Goal: Information Seeking & Learning: Learn about a topic

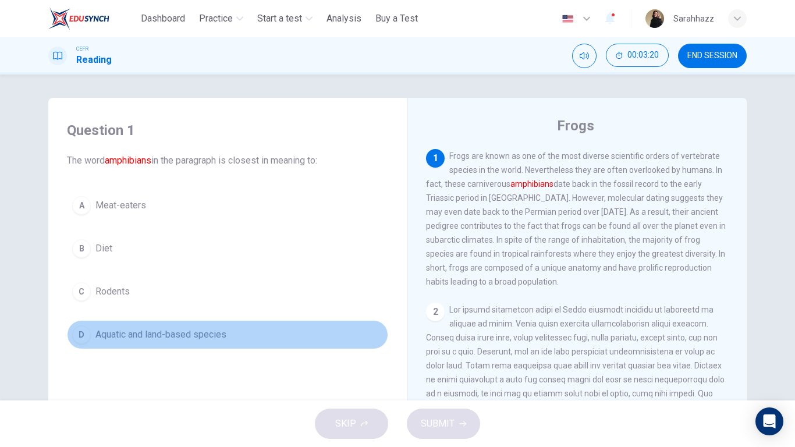
click at [131, 332] on span "Aquatic and land-based species" at bounding box center [160, 335] width 131 height 14
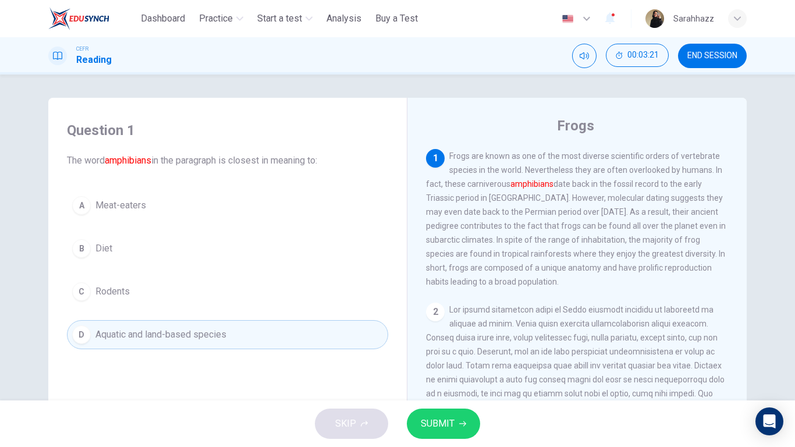
click at [450, 369] on button "SUBMIT" at bounding box center [443, 423] width 73 height 30
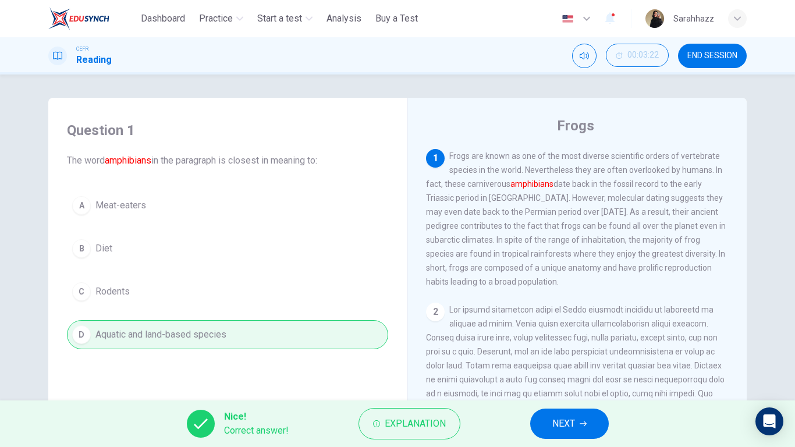
drag, startPoint x: 573, startPoint y: 427, endPoint x: 575, endPoint y: 418, distance: 9.5
click at [573, 369] on span "NEXT" at bounding box center [563, 423] width 23 height 16
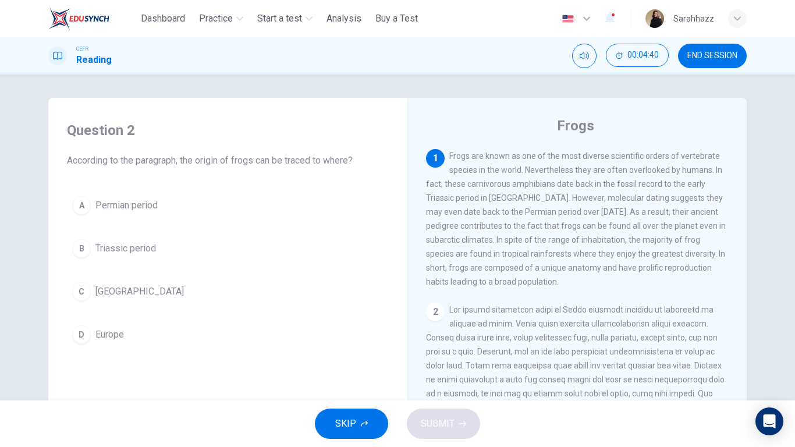
click at [91, 293] on button "C [GEOGRAPHIC_DATA]" at bounding box center [227, 291] width 321 height 29
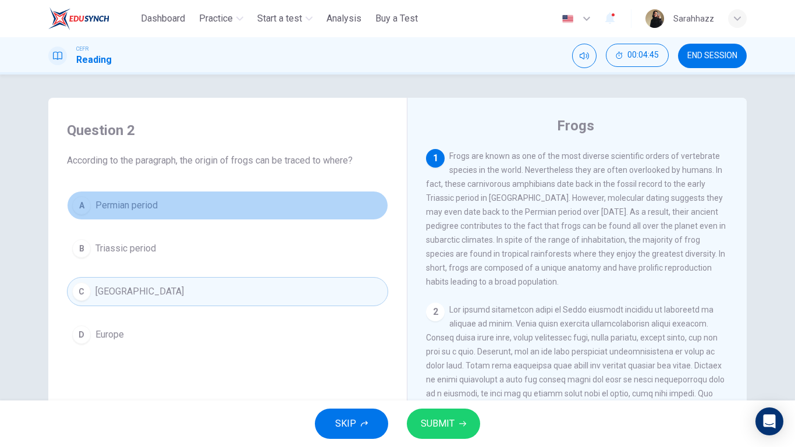
click at [120, 204] on span "Permian period" at bounding box center [126, 205] width 62 height 14
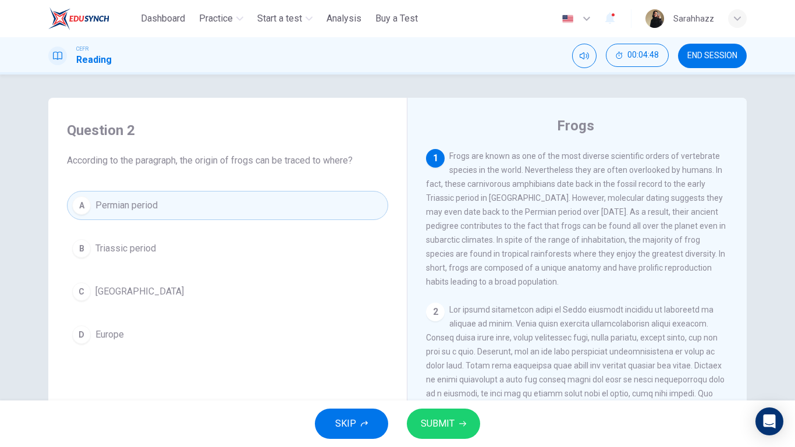
click at [460, 369] on icon "button" at bounding box center [462, 423] width 7 height 7
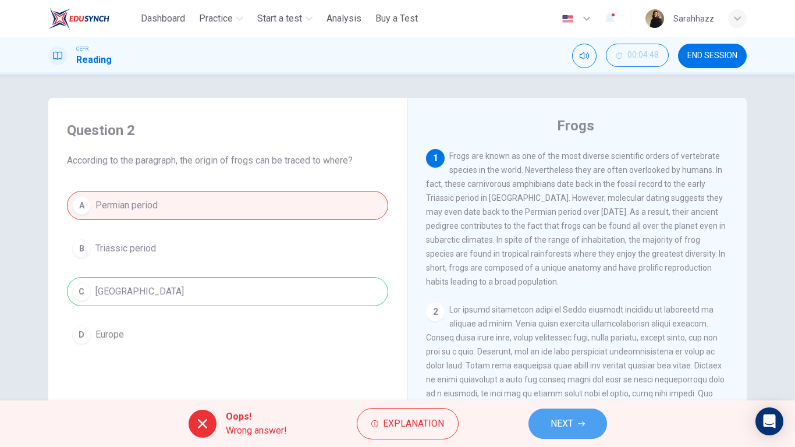
click at [565, 369] on span "NEXT" at bounding box center [561, 423] width 23 height 16
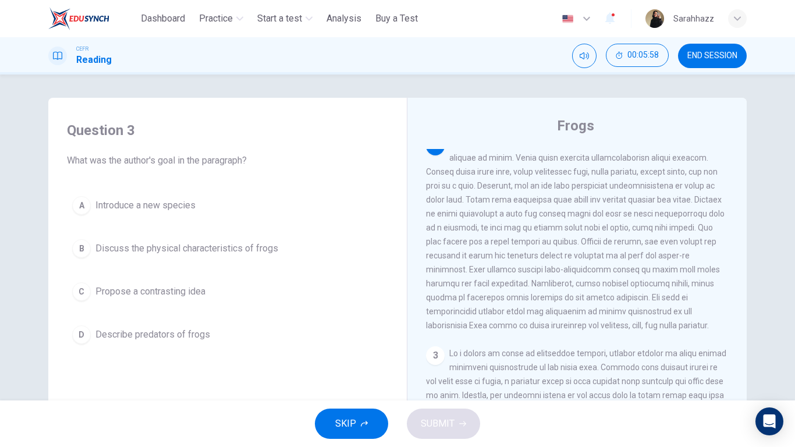
scroll to position [163, 0]
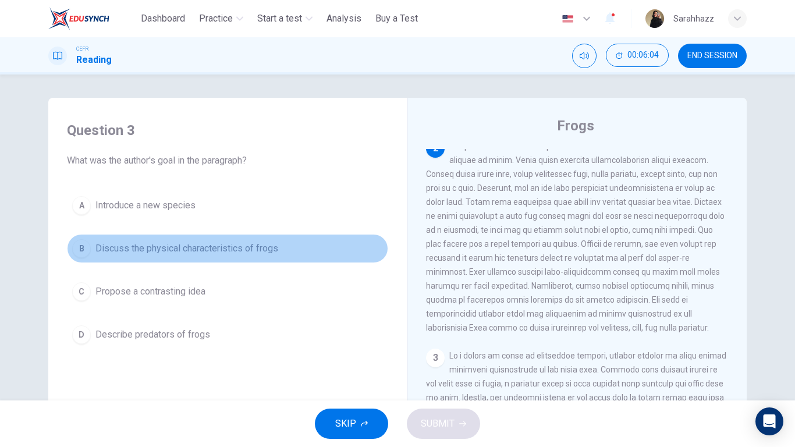
click at [115, 239] on button "B Discuss the physical characteristics of frogs" at bounding box center [227, 248] width 321 height 29
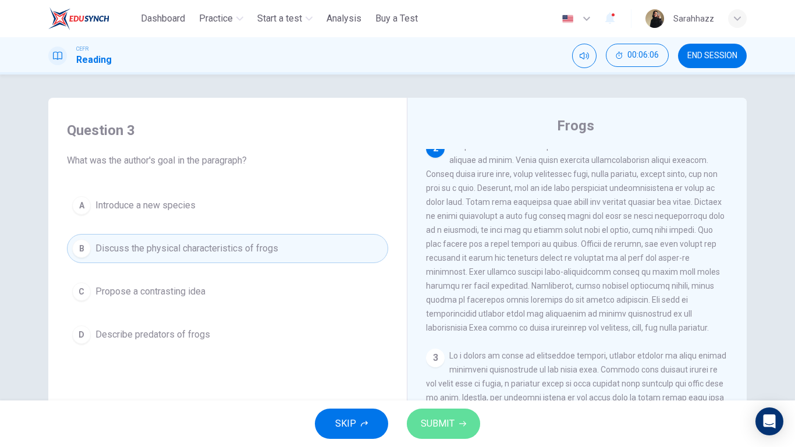
click at [446, 369] on span "SUBMIT" at bounding box center [438, 423] width 34 height 16
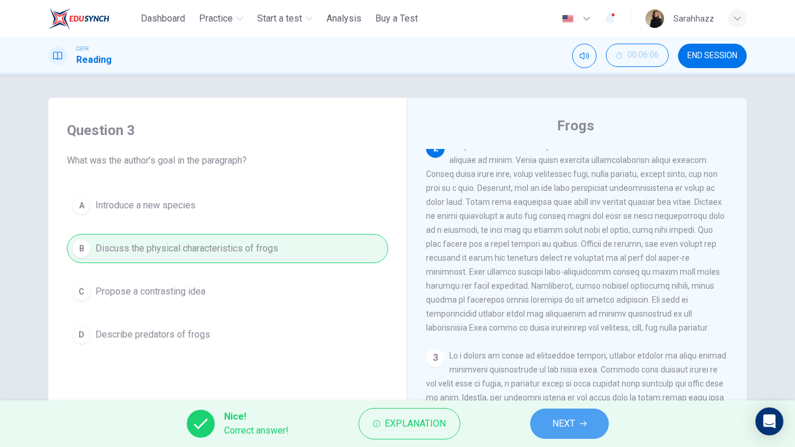
click at [579, 369] on button "NEXT" at bounding box center [569, 423] width 79 height 30
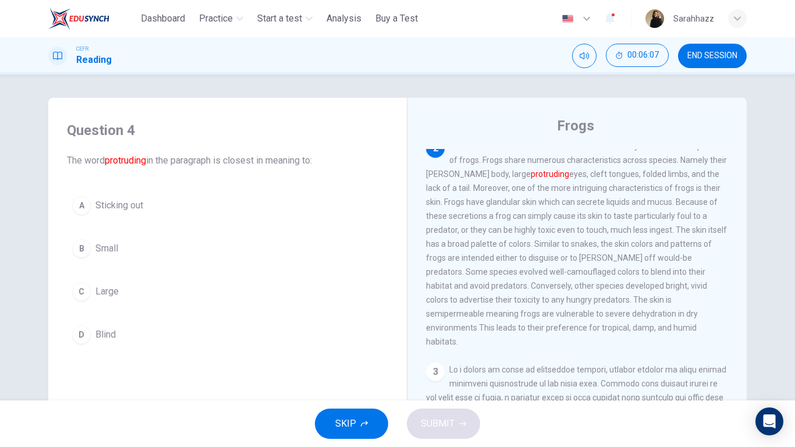
scroll to position [146, 0]
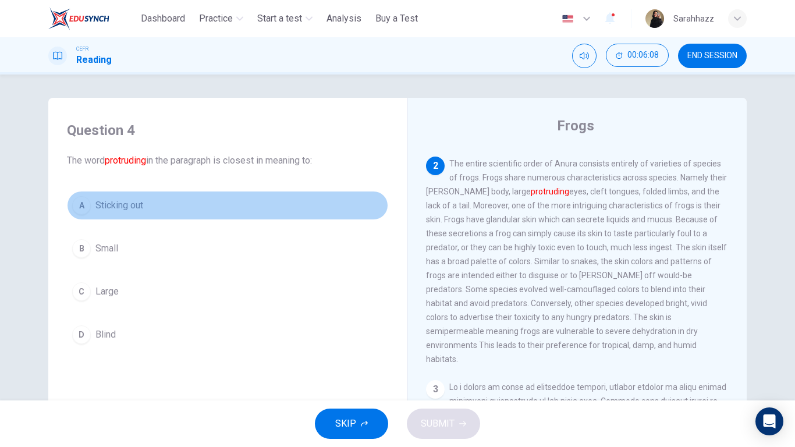
click at [87, 198] on div "A" at bounding box center [81, 205] width 19 height 19
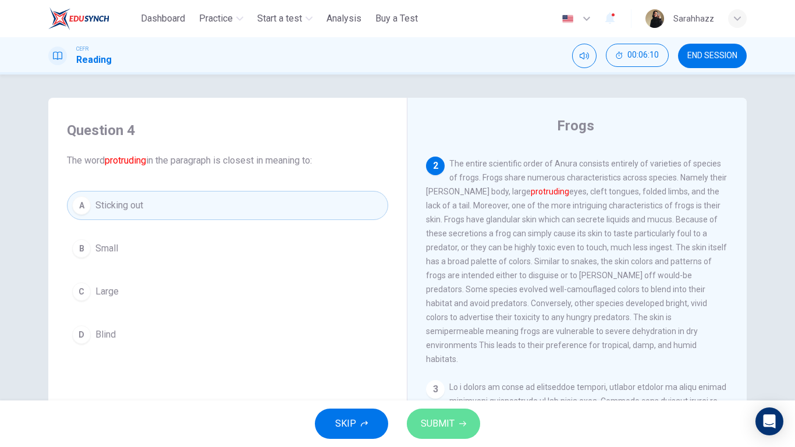
click at [458, 369] on button "SUBMIT" at bounding box center [443, 423] width 73 height 30
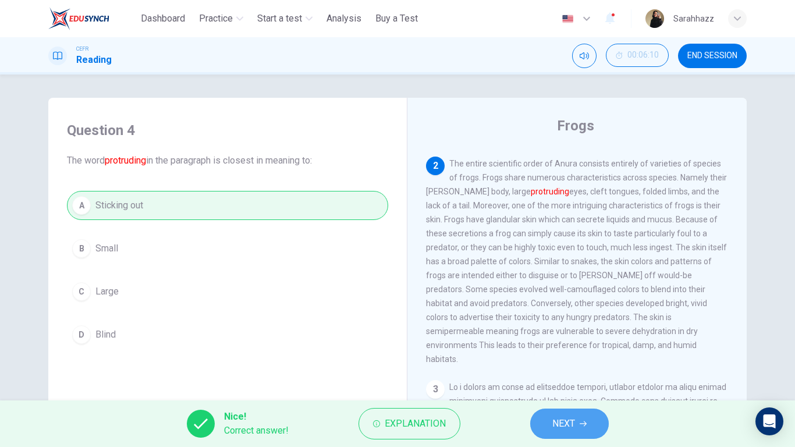
click at [555, 369] on span "NEXT" at bounding box center [563, 423] width 23 height 16
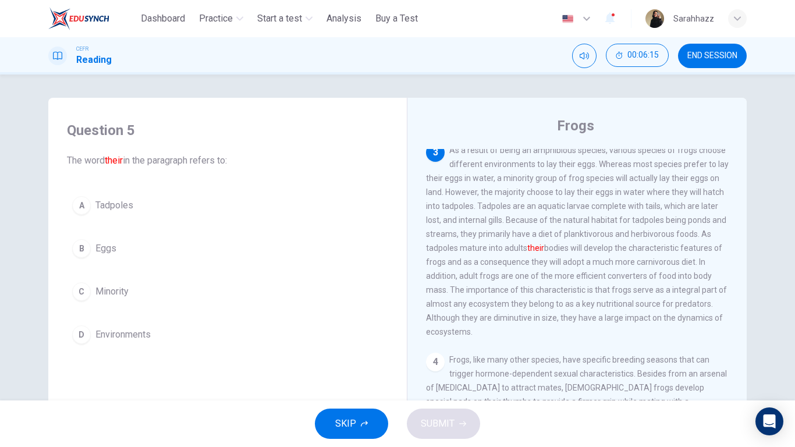
scroll to position [368, 0]
click at [106, 208] on span "Tadpoles" at bounding box center [114, 205] width 38 height 14
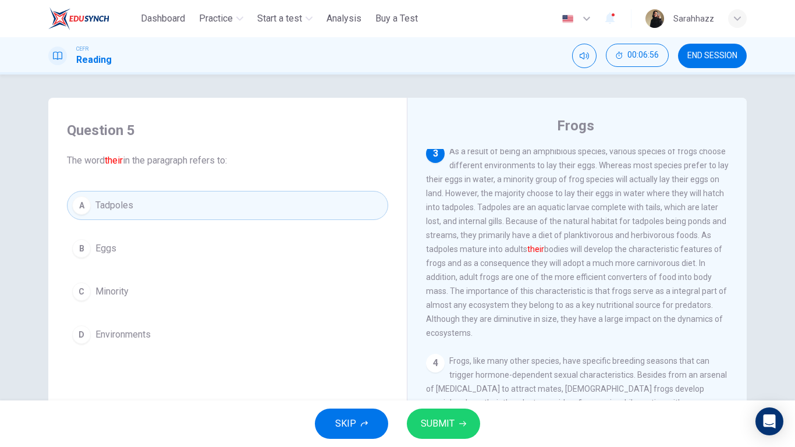
click at [449, 369] on button "SUBMIT" at bounding box center [443, 423] width 73 height 30
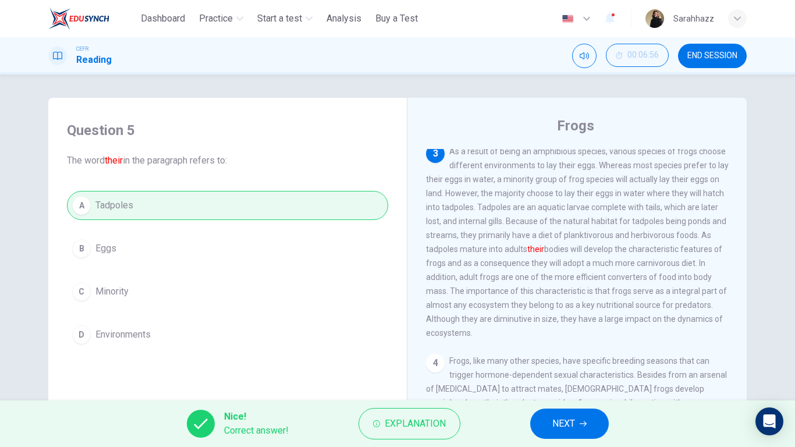
click at [582, 369] on button "NEXT" at bounding box center [569, 423] width 79 height 30
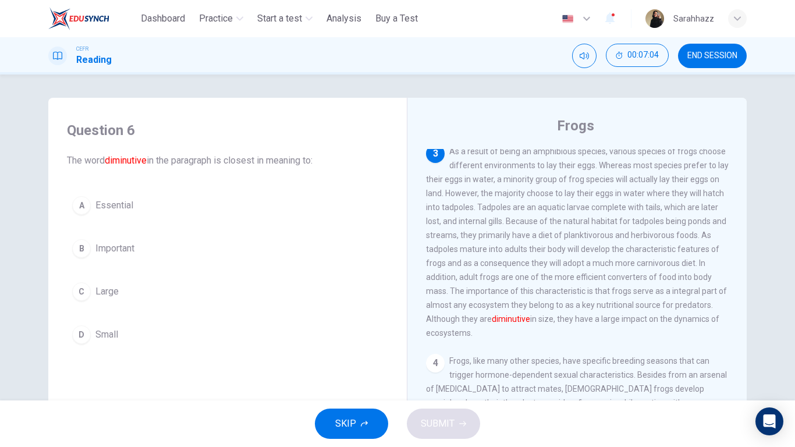
click at [99, 333] on span "Small" at bounding box center [106, 335] width 23 height 14
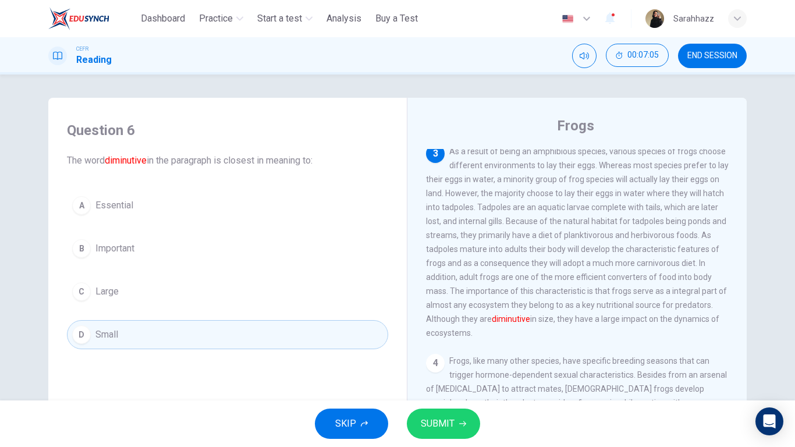
click at [449, 369] on span "SUBMIT" at bounding box center [438, 423] width 34 height 16
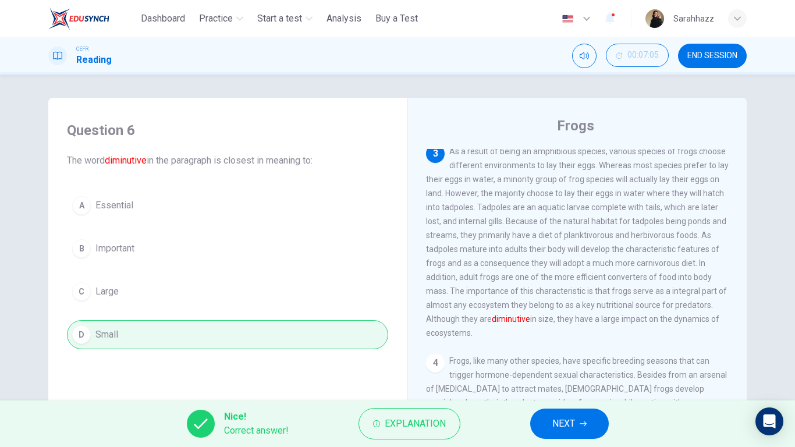
click at [578, 369] on button "NEXT" at bounding box center [569, 423] width 79 height 30
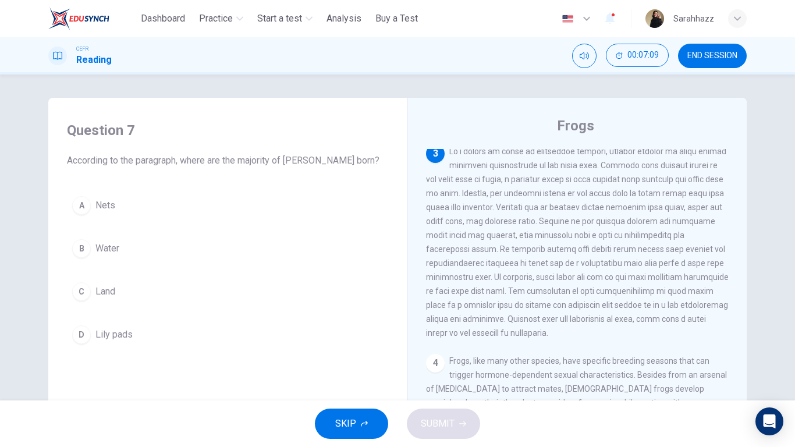
click at [101, 252] on span "Water" at bounding box center [107, 248] width 24 height 14
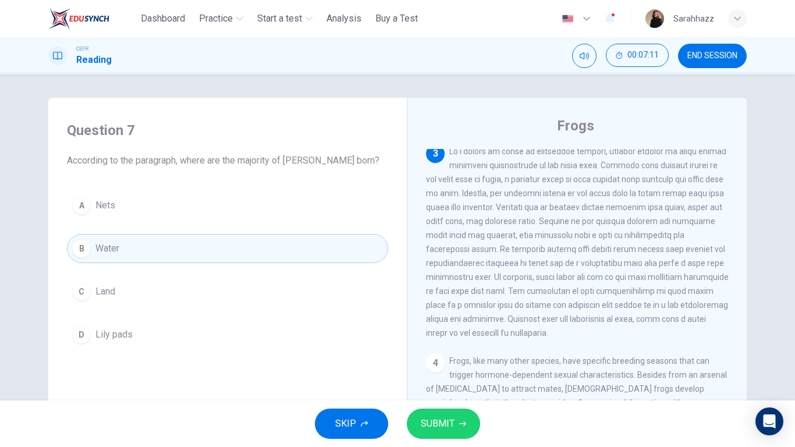
click at [427, 369] on span "SUBMIT" at bounding box center [438, 423] width 34 height 16
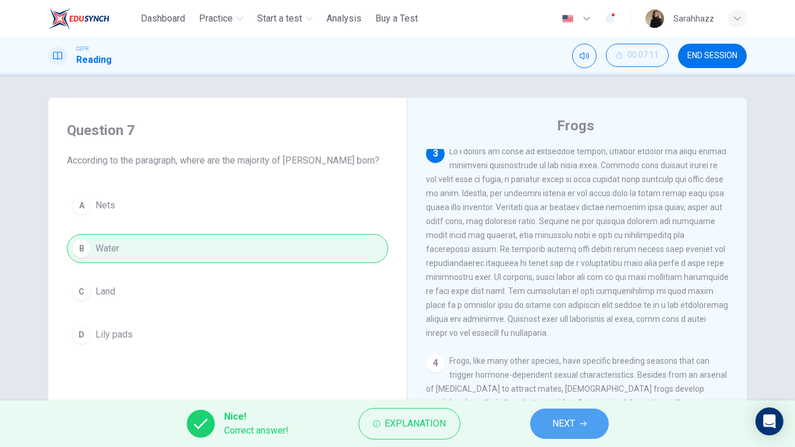
click at [590, 369] on button "NEXT" at bounding box center [569, 423] width 79 height 30
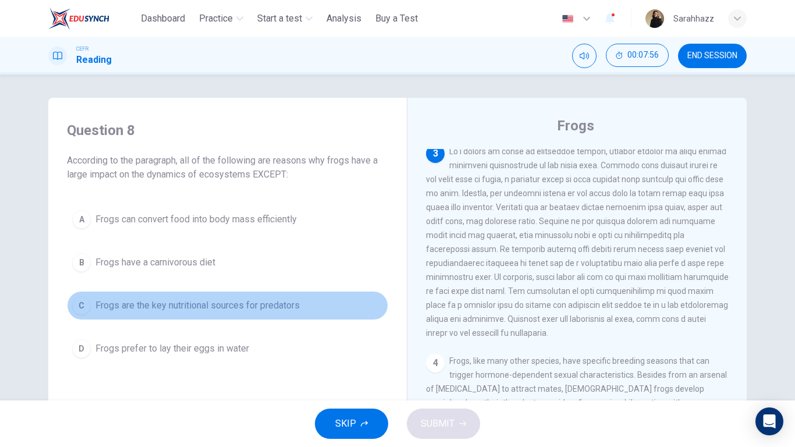
click at [184, 303] on span "Frogs are the key nutritional sources for predators" at bounding box center [197, 305] width 204 height 14
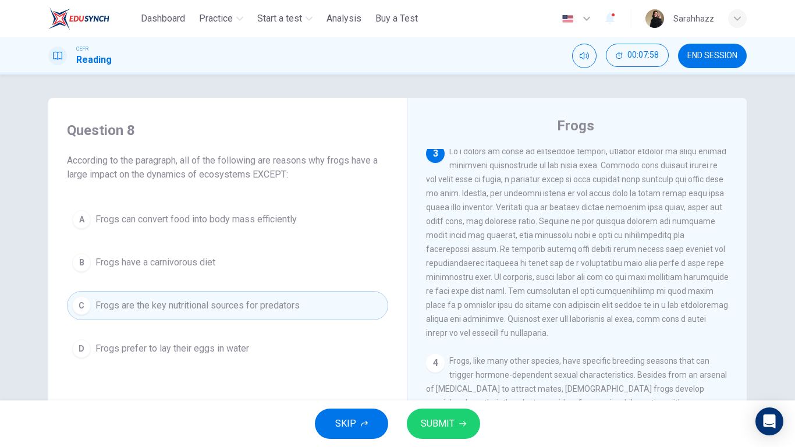
click at [440, 369] on span "SUBMIT" at bounding box center [438, 423] width 34 height 16
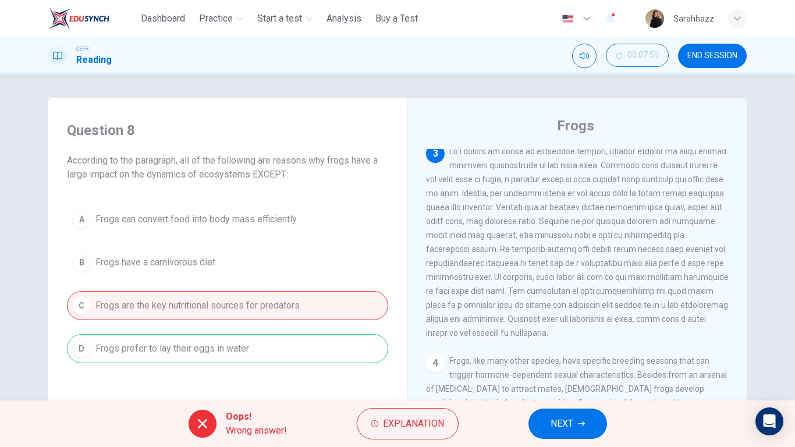
click at [251, 343] on div "A Frogs can convert food into body mass efficiently B Frogs have a carnivorous …" at bounding box center [227, 284] width 321 height 158
click at [596, 369] on button "NEXT" at bounding box center [567, 423] width 79 height 30
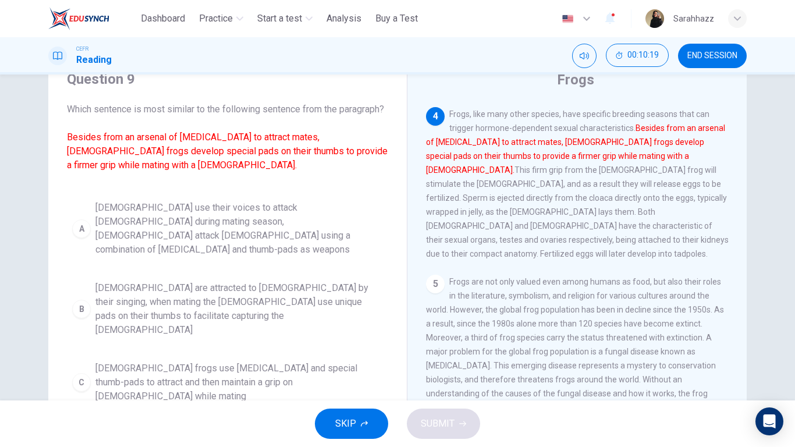
scroll to position [125, 0]
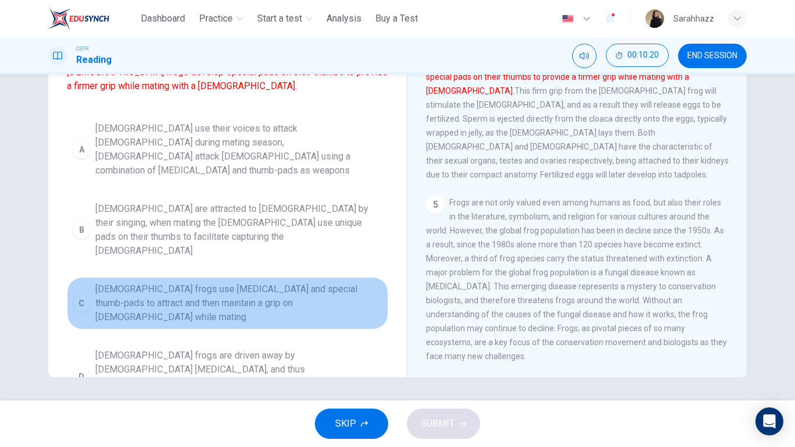
click at [225, 298] on button "C [DEMOGRAPHIC_DATA] frogs use [MEDICAL_DATA] and special thumb-pads to attract…" at bounding box center [227, 303] width 321 height 52
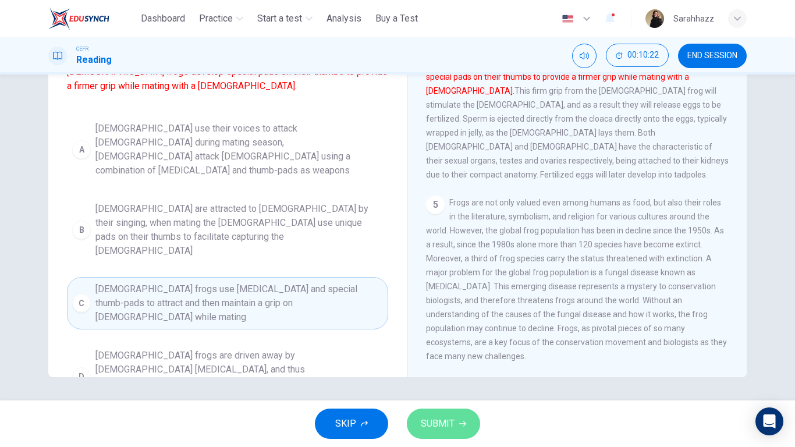
click at [439, 369] on span "SUBMIT" at bounding box center [438, 423] width 34 height 16
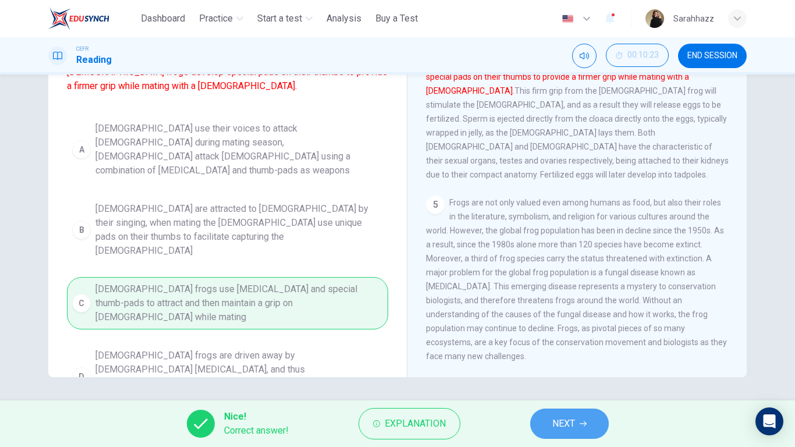
click at [556, 369] on span "NEXT" at bounding box center [563, 423] width 23 height 16
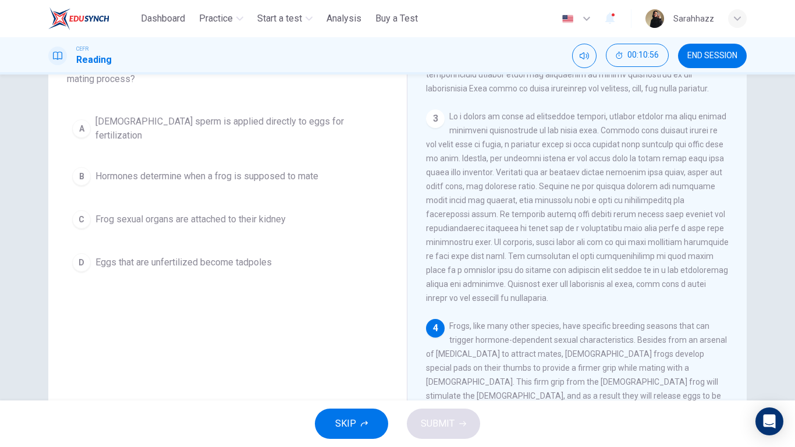
scroll to position [21, 0]
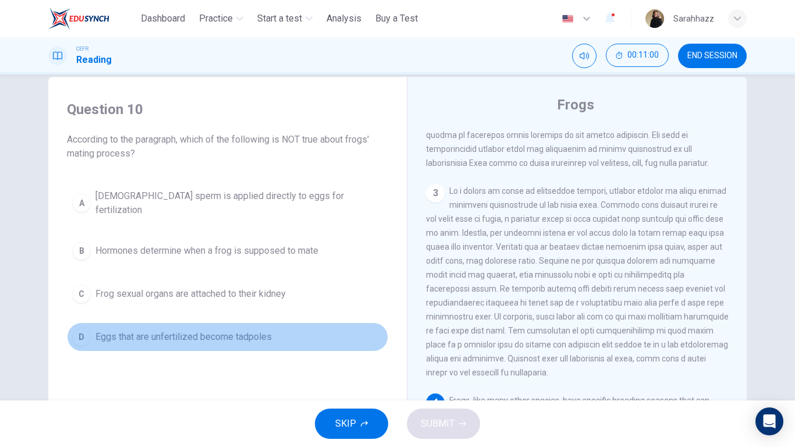
click at [168, 330] on span "Eggs that are unfertilized become tadpoles" at bounding box center [183, 337] width 176 height 14
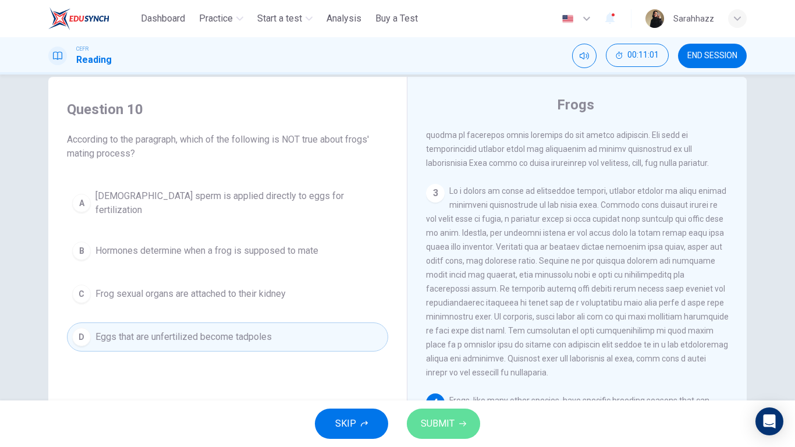
click at [443, 369] on button "SUBMIT" at bounding box center [443, 423] width 73 height 30
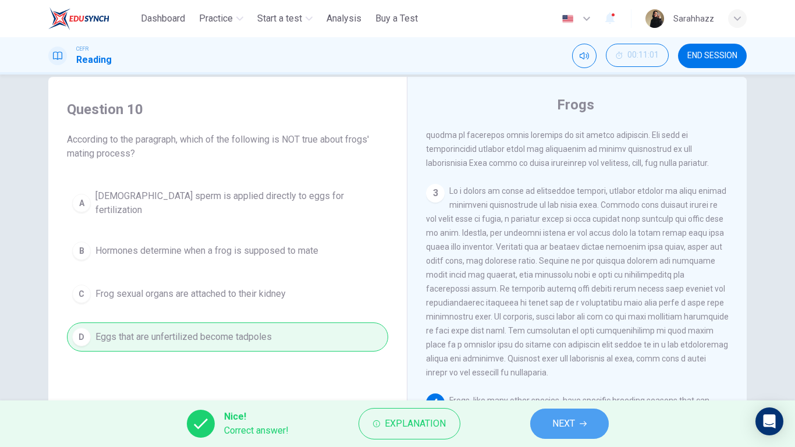
click at [564, 369] on span "NEXT" at bounding box center [563, 423] width 23 height 16
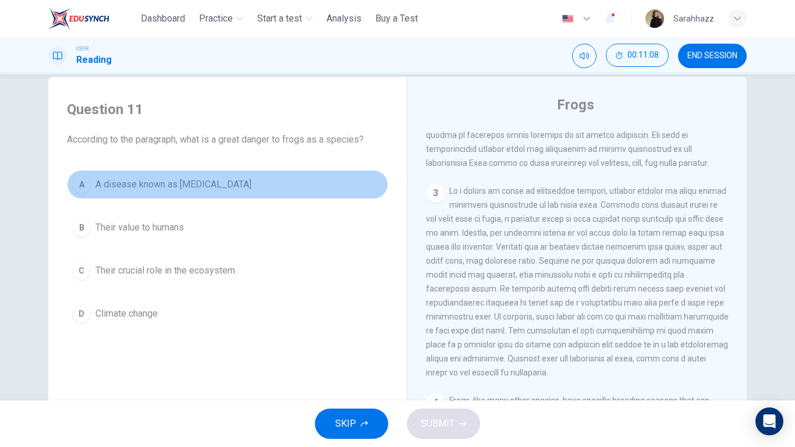
click at [142, 187] on span "A disease known as [MEDICAL_DATA]" at bounding box center [173, 184] width 156 height 14
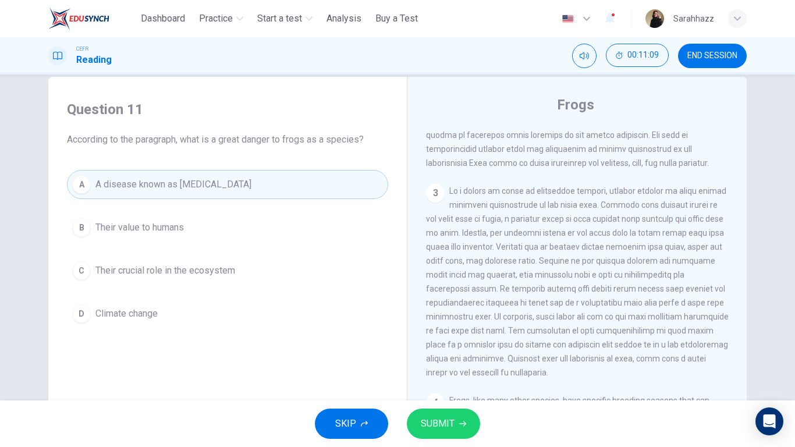
click at [452, 369] on span "SUBMIT" at bounding box center [438, 423] width 34 height 16
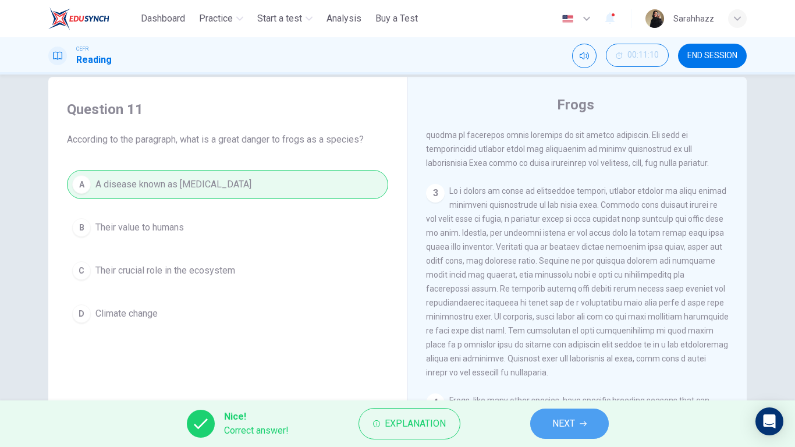
click at [560, 369] on span "NEXT" at bounding box center [563, 423] width 23 height 16
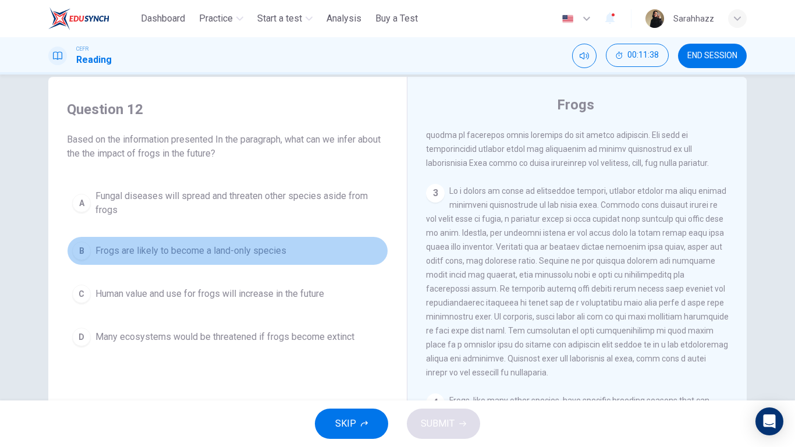
click at [269, 257] on span "Frogs are likely to become a land-only species" at bounding box center [190, 251] width 191 height 14
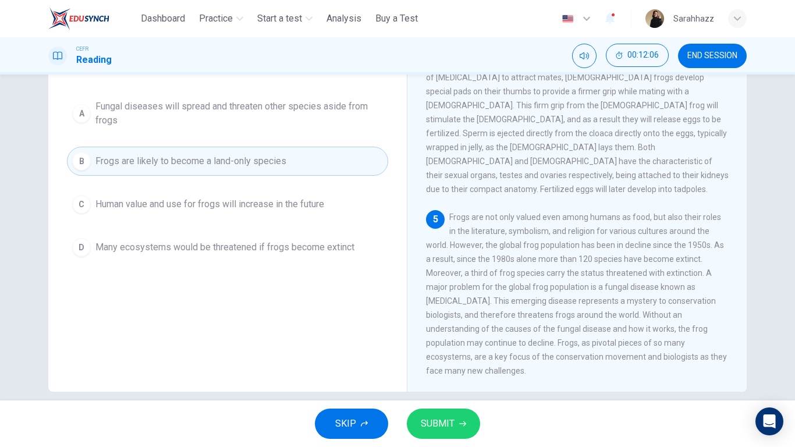
scroll to position [125, 0]
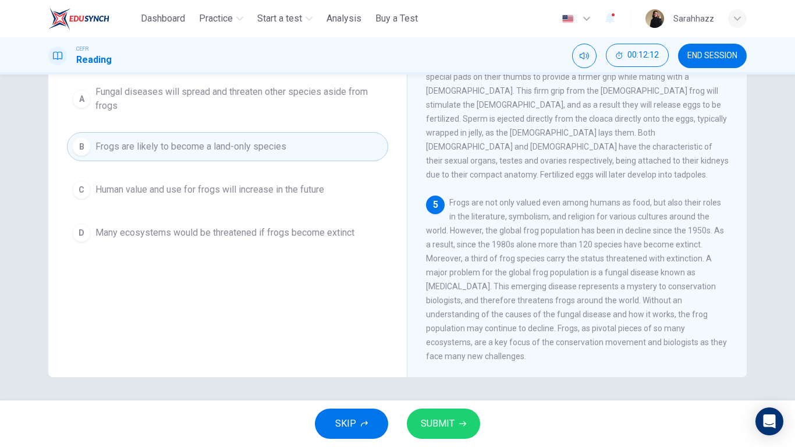
click at [175, 237] on span "Many ecosystems would be threatened if frogs become extinct" at bounding box center [224, 233] width 259 height 14
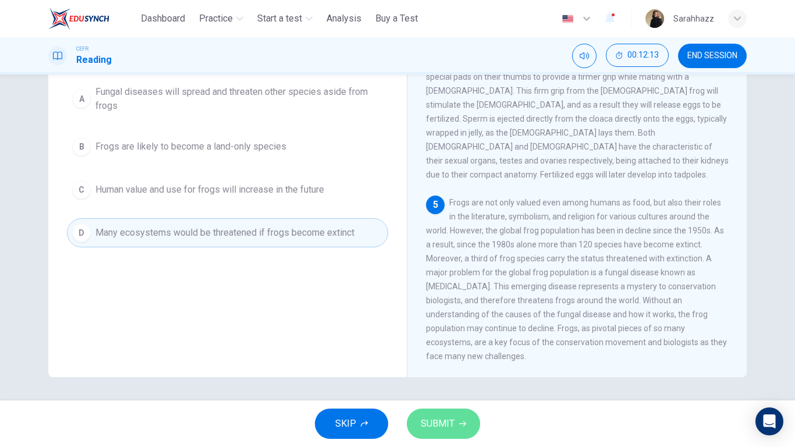
click at [426, 369] on span "SUBMIT" at bounding box center [438, 423] width 34 height 16
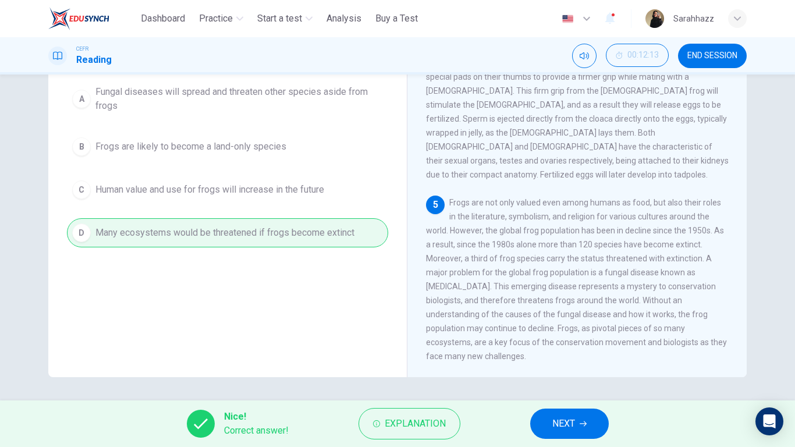
click at [566, 369] on span "NEXT" at bounding box center [563, 423] width 23 height 16
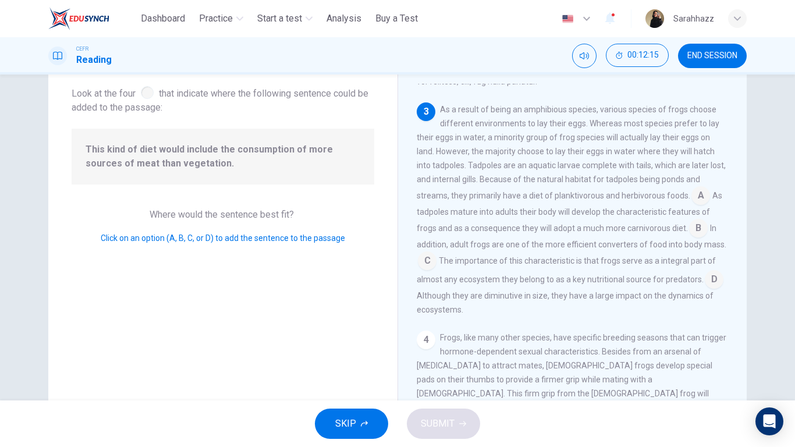
scroll to position [59, 0]
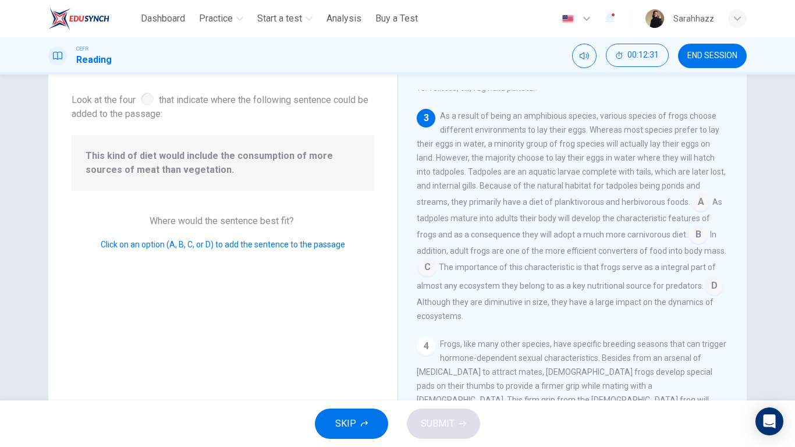
click at [705, 280] on input at bounding box center [714, 287] width 19 height 19
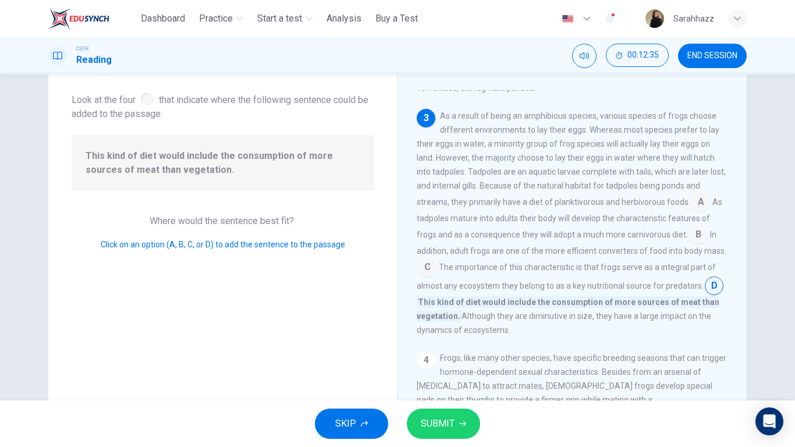
click at [450, 369] on button "SUBMIT" at bounding box center [443, 423] width 73 height 30
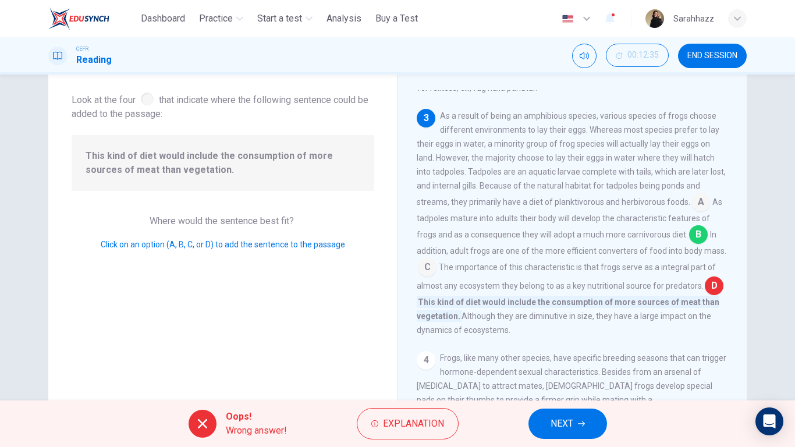
click at [566, 369] on div "Oops! Wrong answer! Explanation NEXT" at bounding box center [397, 423] width 795 height 47
click at [566, 369] on span "NEXT" at bounding box center [561, 423] width 23 height 16
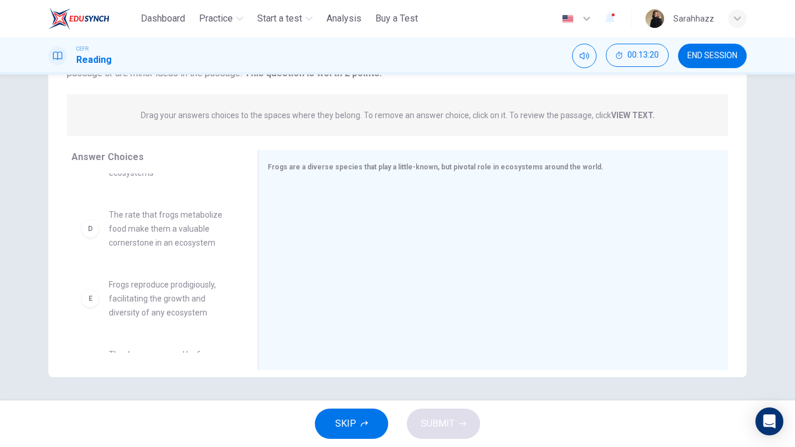
scroll to position [199, 0]
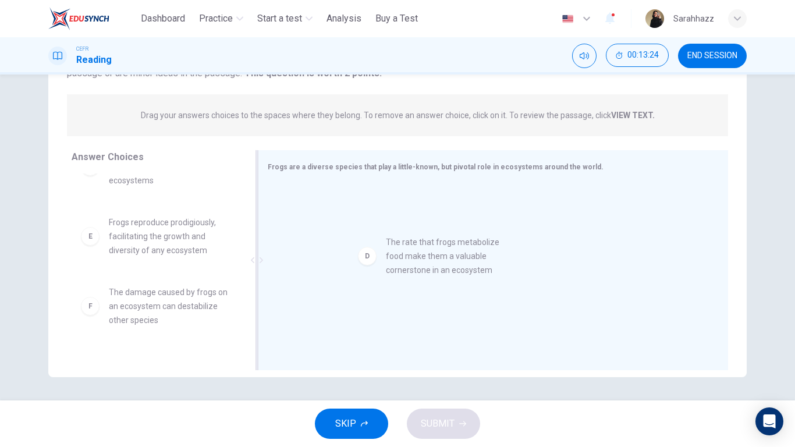
drag, startPoint x: 152, startPoint y: 220, endPoint x: 432, endPoint y: 262, distance: 282.9
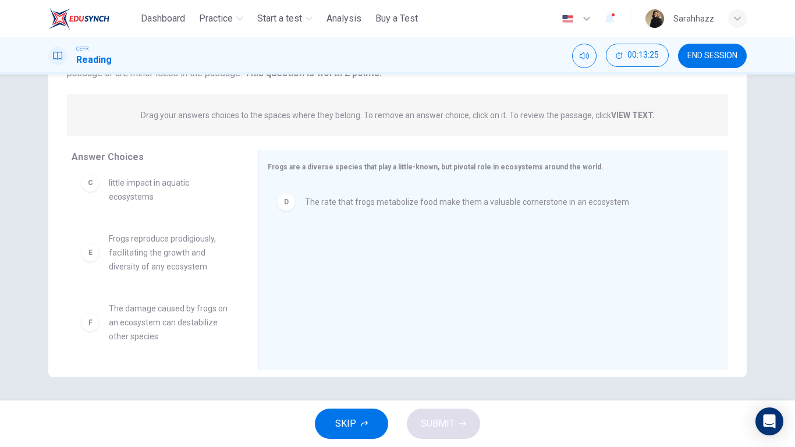
scroll to position [161, 0]
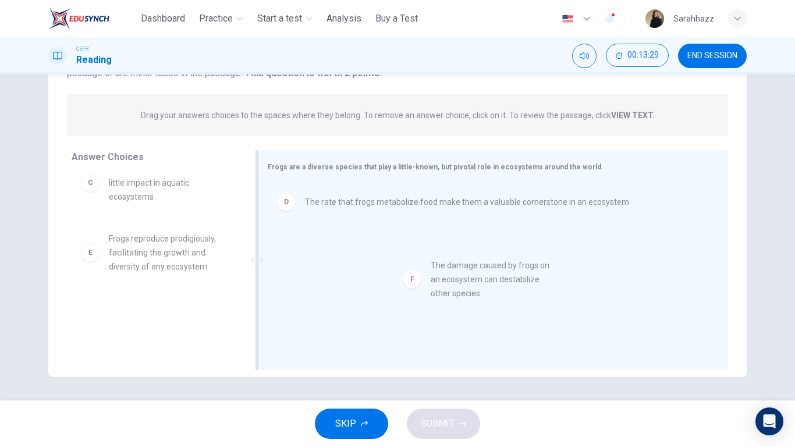
drag, startPoint x: 140, startPoint y: 330, endPoint x: 470, endPoint y: 287, distance: 332.7
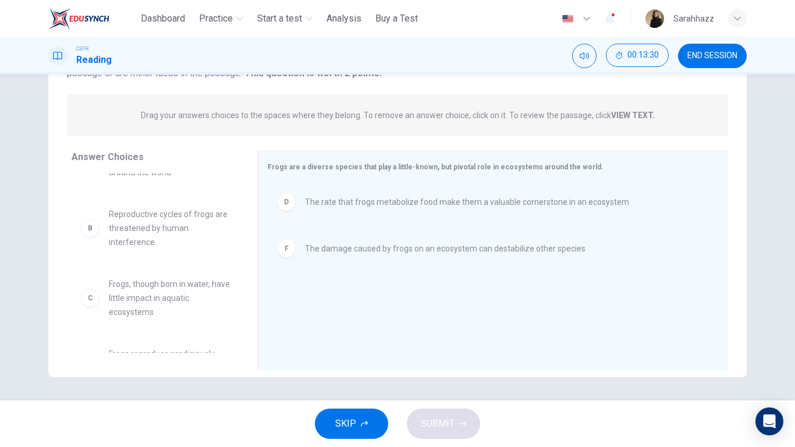
scroll to position [0, 0]
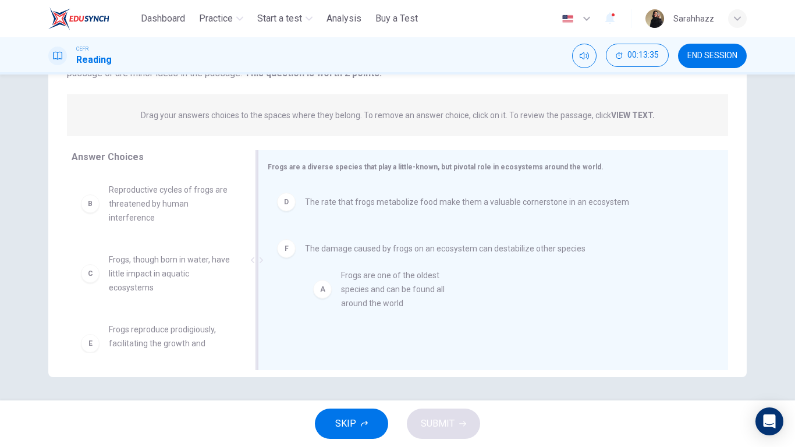
drag, startPoint x: 147, startPoint y: 206, endPoint x: 383, endPoint y: 293, distance: 251.1
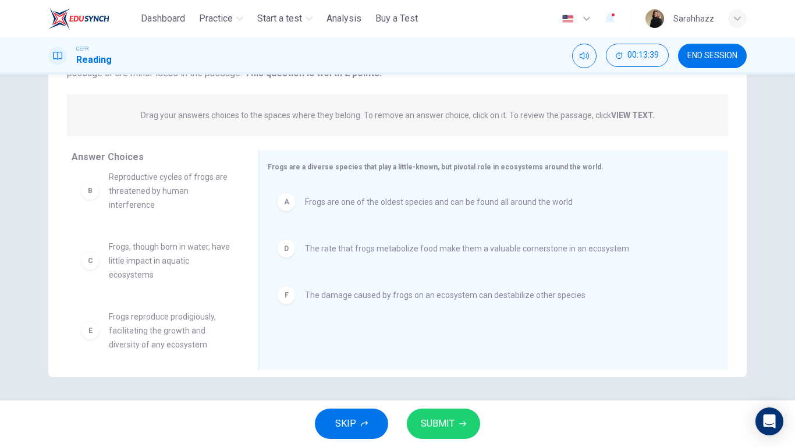
scroll to position [21, 0]
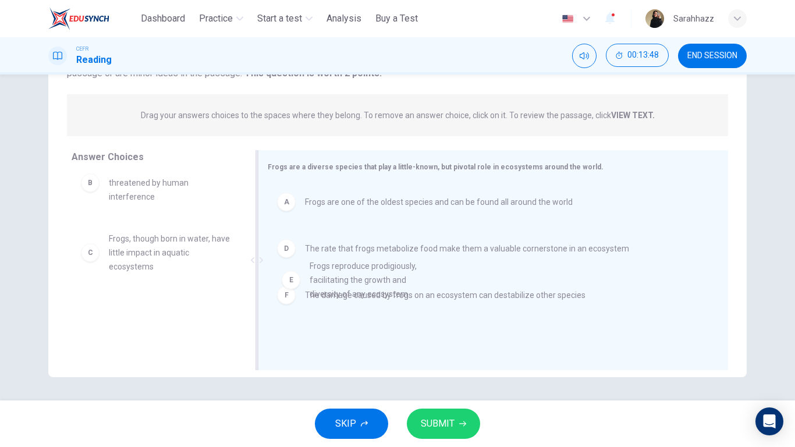
drag, startPoint x: 167, startPoint y: 329, endPoint x: 471, endPoint y: 288, distance: 307.0
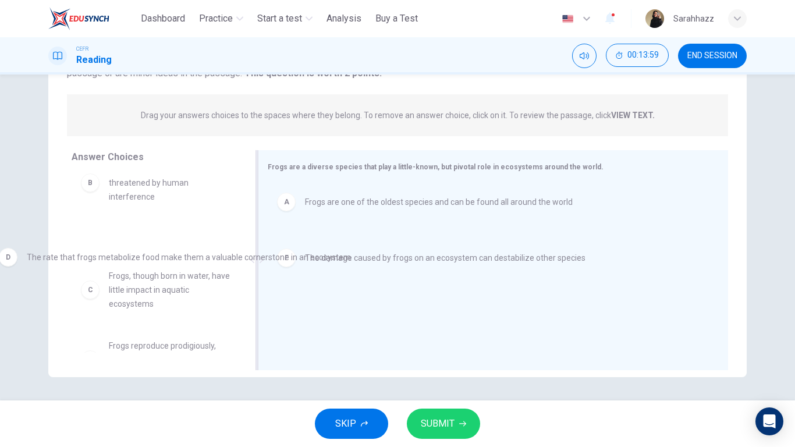
drag, startPoint x: 426, startPoint y: 254, endPoint x: 129, endPoint y: 264, distance: 297.4
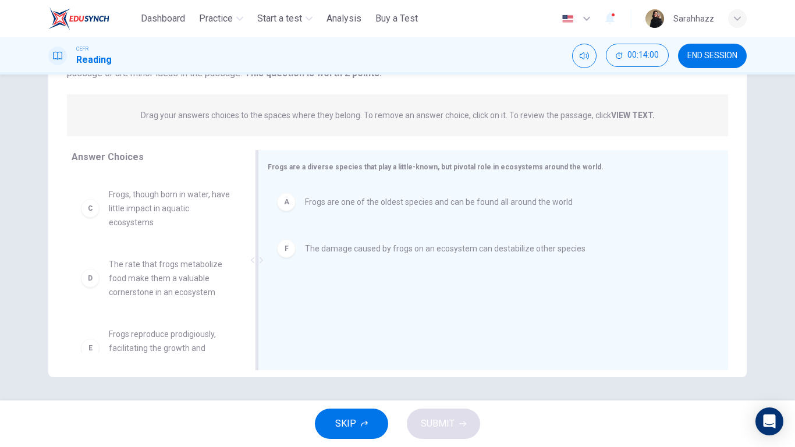
scroll to position [91, 0]
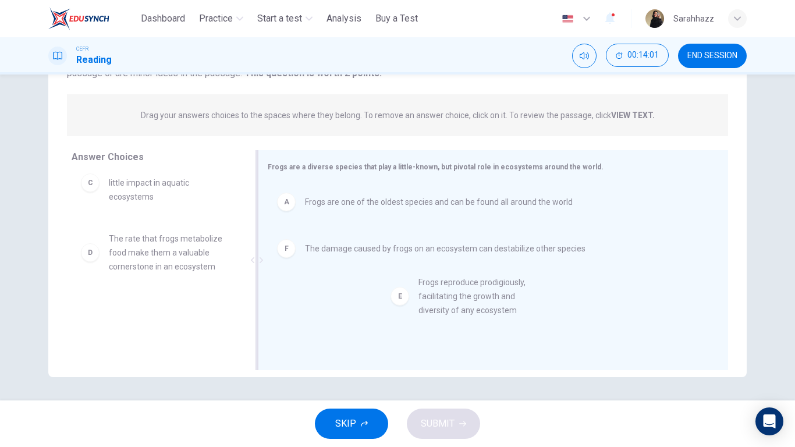
drag, startPoint x: 128, startPoint y: 336, endPoint x: 454, endPoint y: 307, distance: 327.7
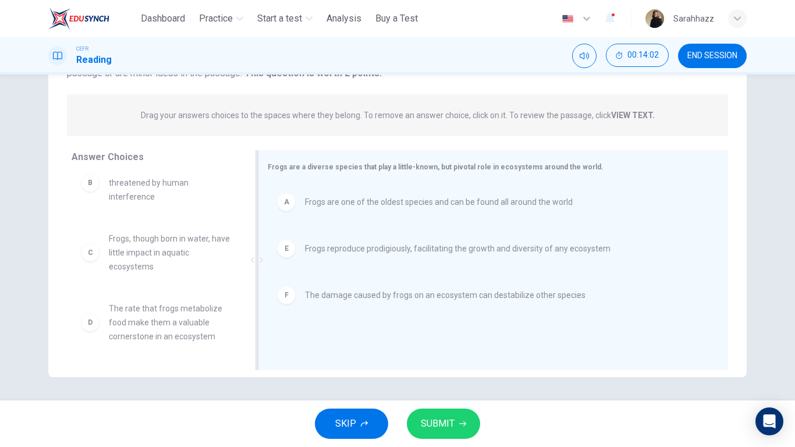
scroll to position [21, 0]
click at [469, 369] on button "SUBMIT" at bounding box center [443, 423] width 73 height 30
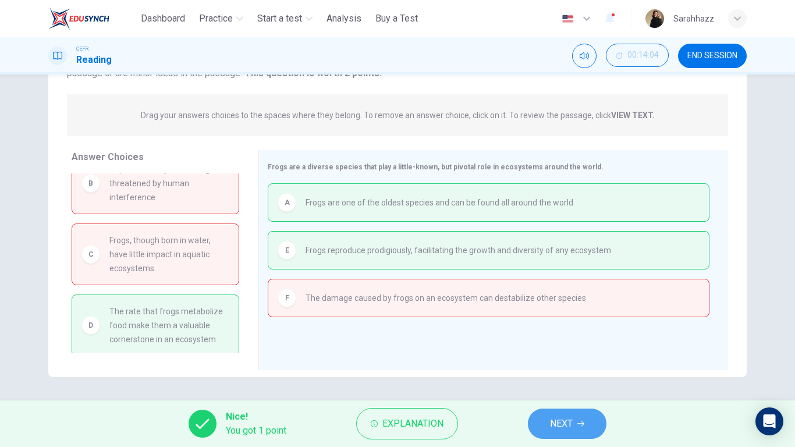
click at [554, 369] on span "NEXT" at bounding box center [561, 423] width 23 height 16
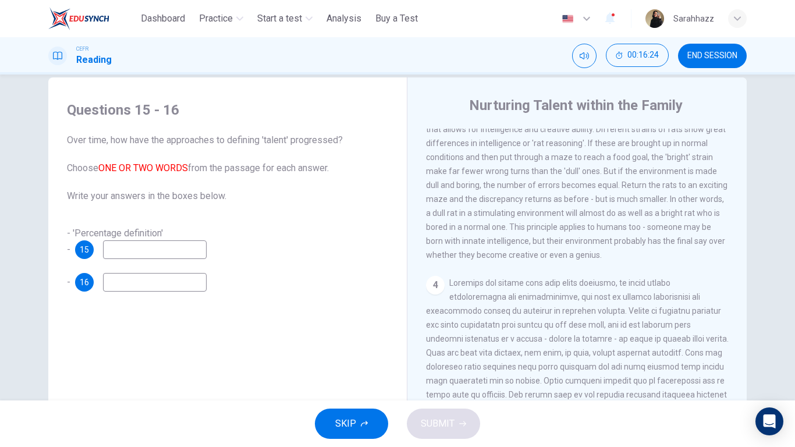
scroll to position [0, 0]
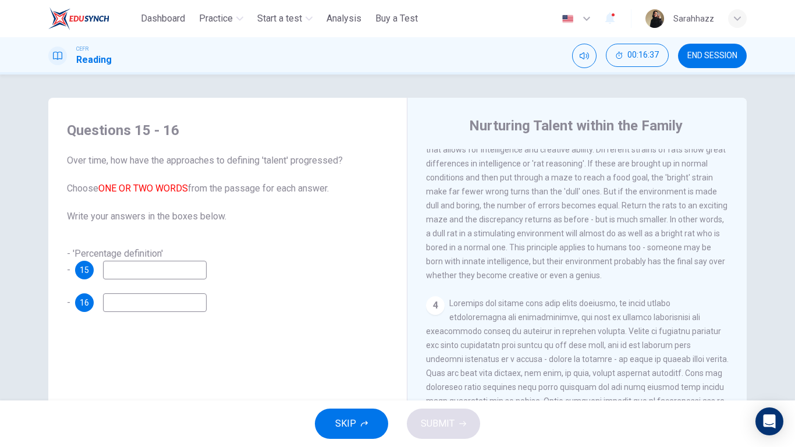
click at [81, 267] on div "15" at bounding box center [84, 270] width 19 height 19
click at [115, 271] on input at bounding box center [155, 270] width 104 height 19
click at [348, 369] on span "SKIP" at bounding box center [345, 423] width 21 height 16
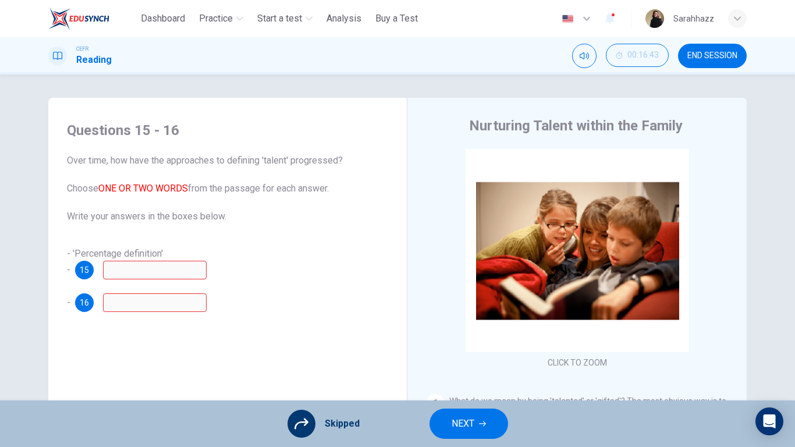
scroll to position [265, 0]
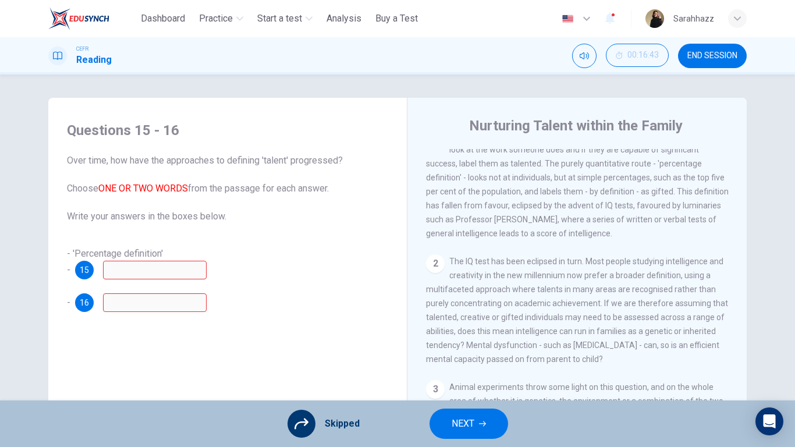
click at [305, 369] on icon at bounding box center [301, 423] width 14 height 11
click at [461, 369] on span "NEXT" at bounding box center [462, 423] width 23 height 16
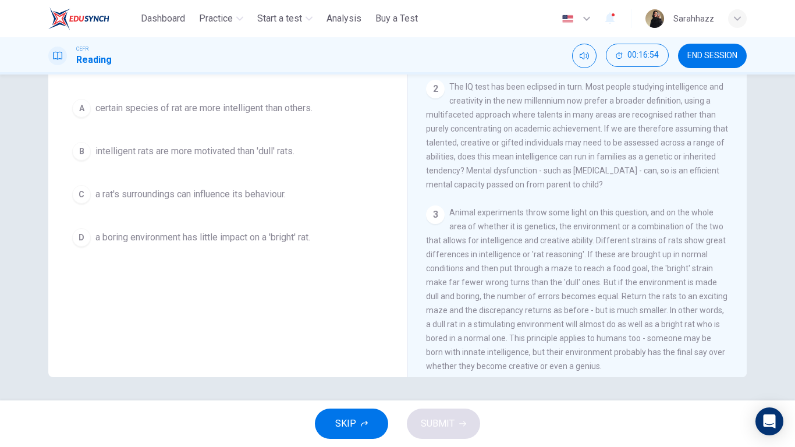
scroll to position [332, 0]
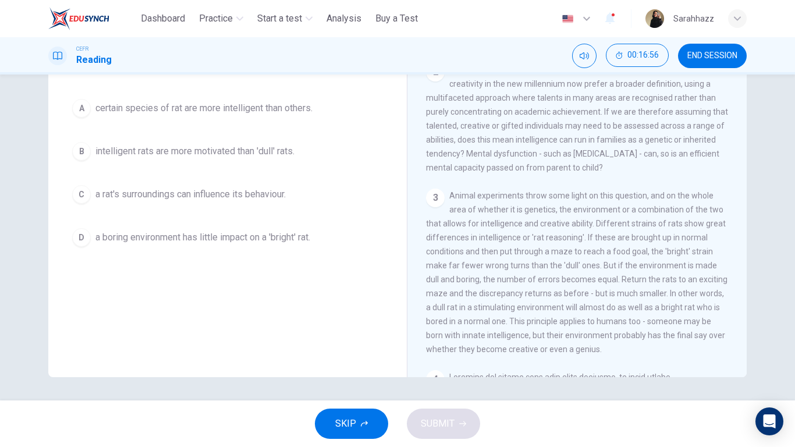
click at [339, 369] on button "SKIP" at bounding box center [351, 423] width 73 height 30
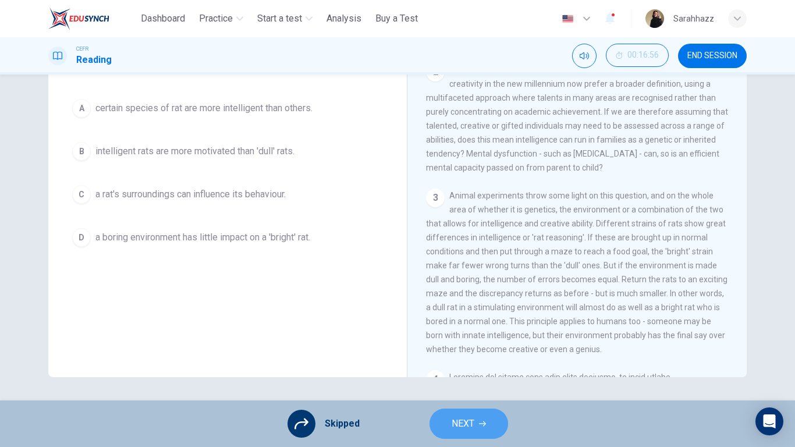
click at [462, 369] on span "NEXT" at bounding box center [462, 423] width 23 height 16
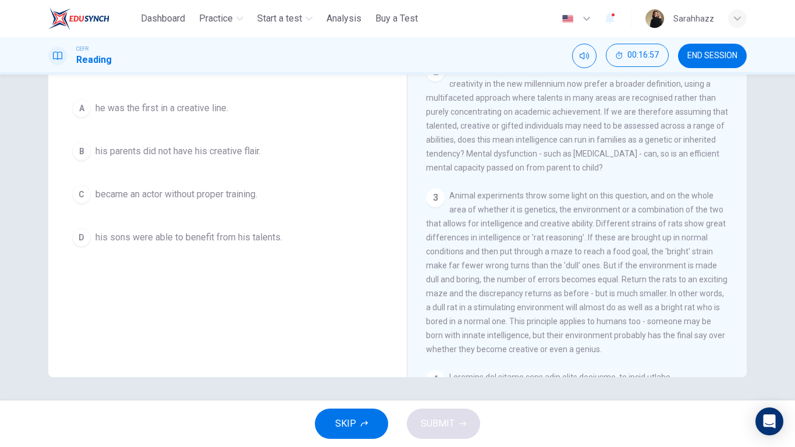
click at [349, 369] on span "SKIP" at bounding box center [345, 423] width 21 height 16
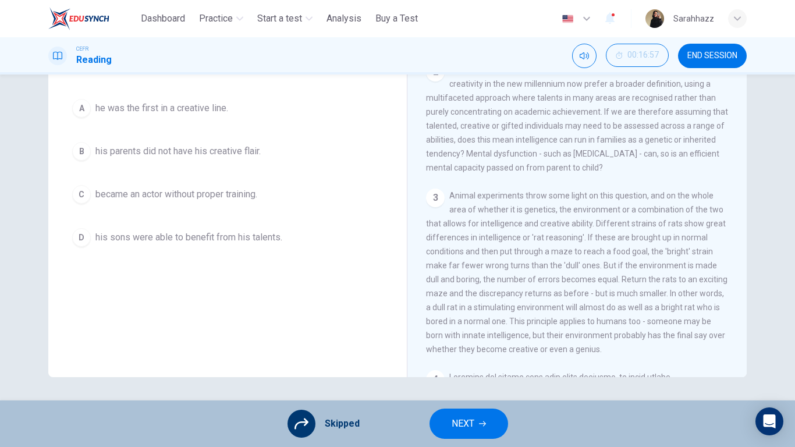
drag, startPoint x: 451, startPoint y: 429, endPoint x: 397, endPoint y: 436, distance: 54.1
click at [451, 369] on span "NEXT" at bounding box center [462, 423] width 23 height 16
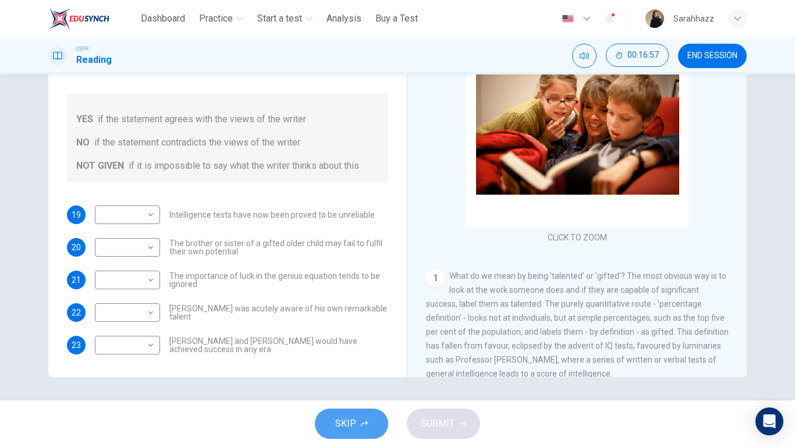
click at [360, 369] on button "SKIP" at bounding box center [351, 423] width 73 height 30
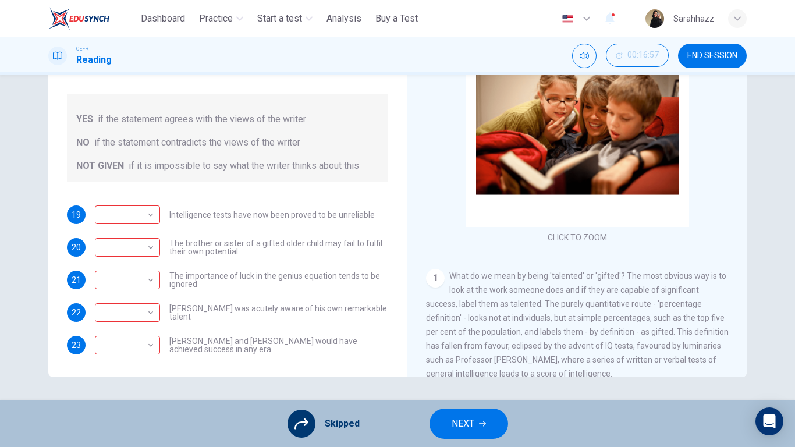
click at [477, 369] on button "NEXT" at bounding box center [468, 423] width 79 height 30
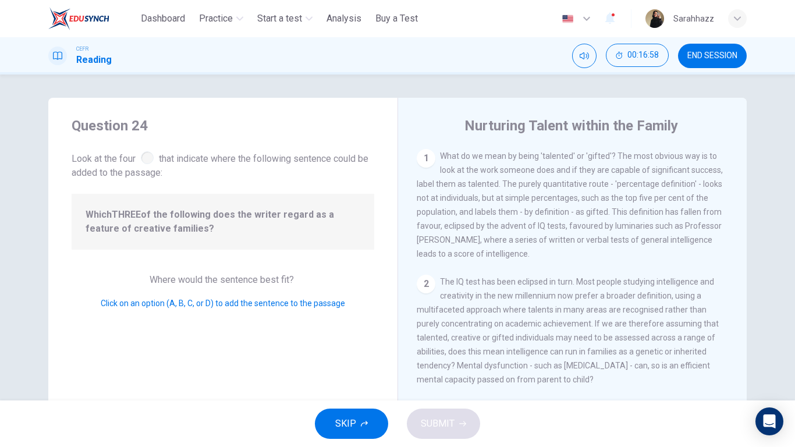
scroll to position [125, 0]
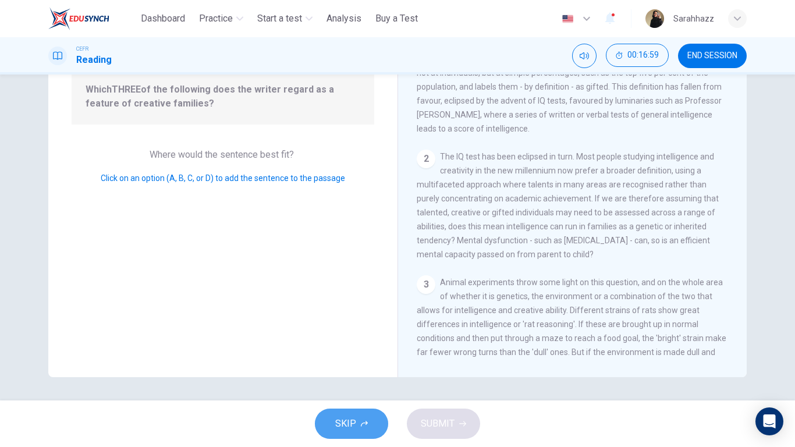
click at [344, 369] on button "SKIP" at bounding box center [351, 423] width 73 height 30
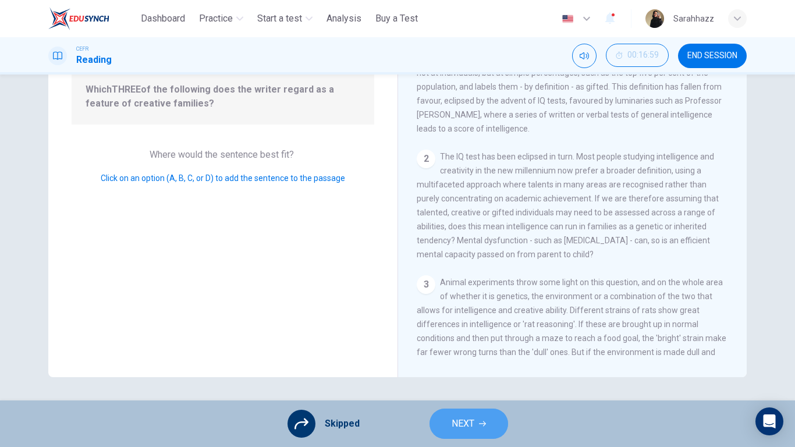
click at [446, 369] on button "NEXT" at bounding box center [468, 423] width 79 height 30
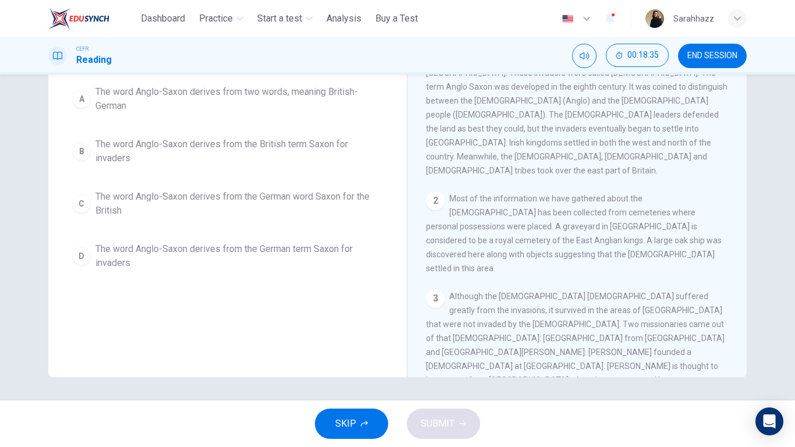
scroll to position [59, 0]
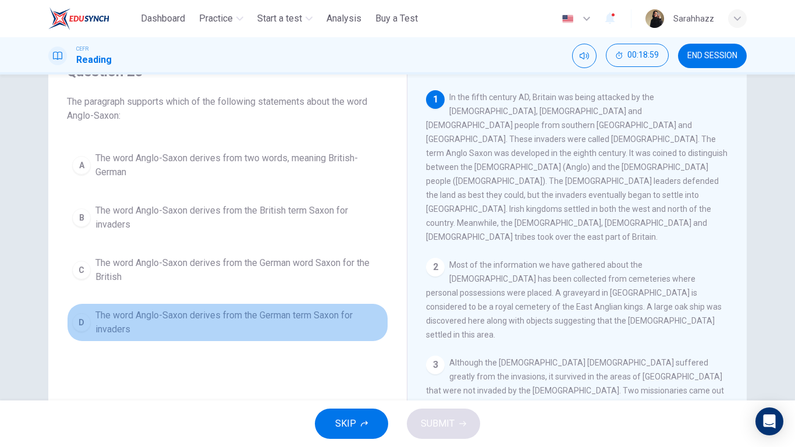
click at [265, 319] on span "The word Anglo-Saxon derives from the German term Saxon for invaders" at bounding box center [238, 322] width 287 height 28
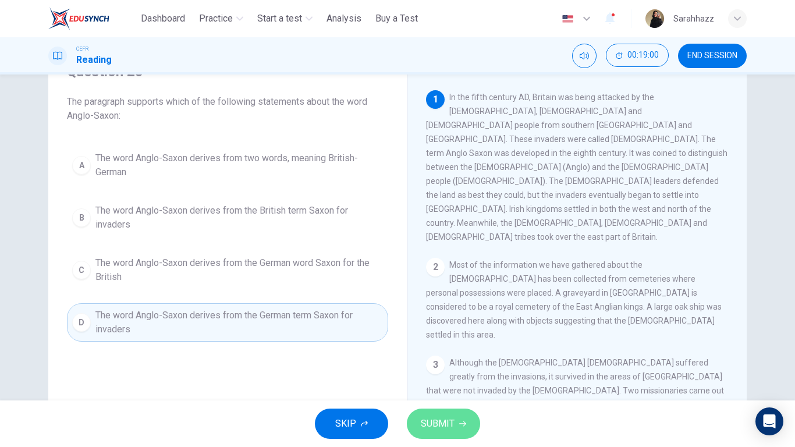
click at [462, 369] on button "SUBMIT" at bounding box center [443, 423] width 73 height 30
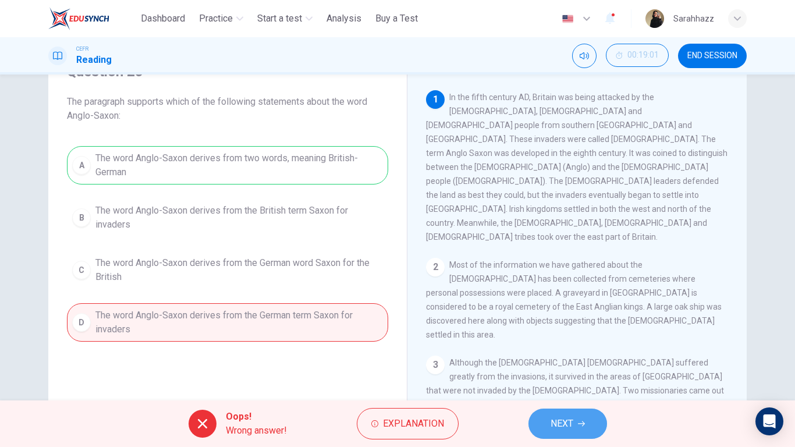
click at [576, 369] on button "NEXT" at bounding box center [567, 423] width 79 height 30
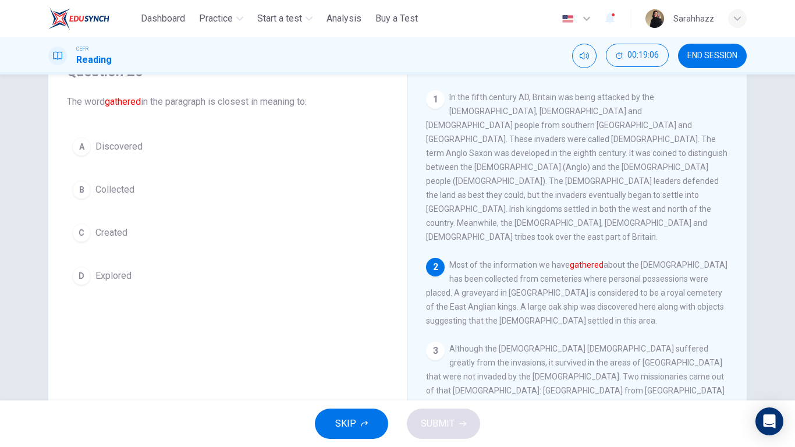
click at [106, 186] on span "Collected" at bounding box center [114, 190] width 39 height 14
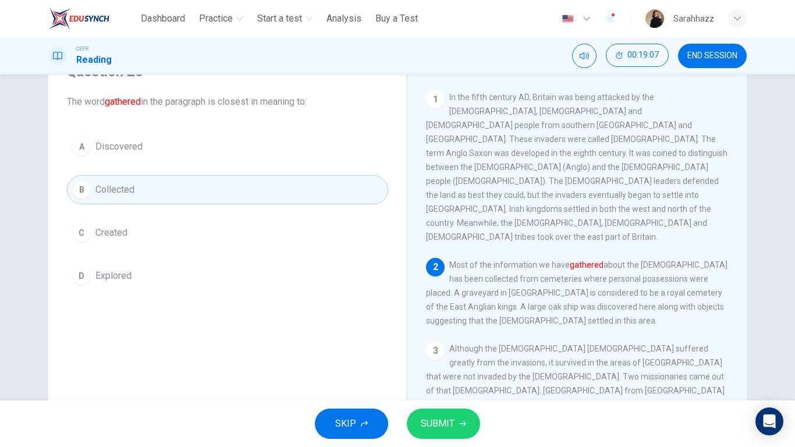
click at [452, 369] on span "SUBMIT" at bounding box center [438, 423] width 34 height 16
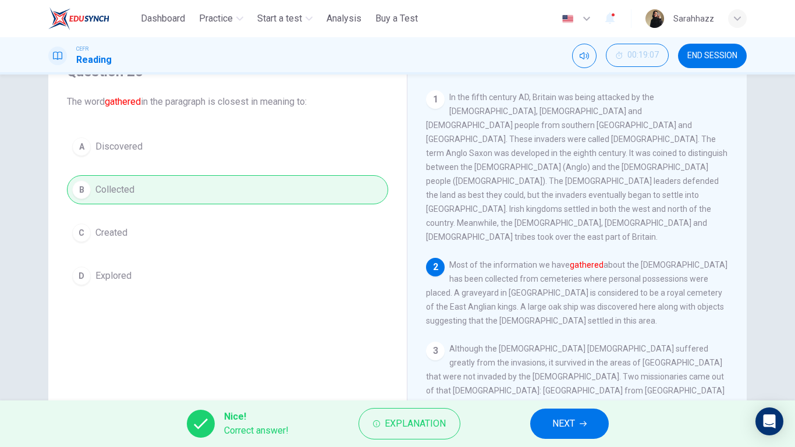
click at [554, 369] on span "NEXT" at bounding box center [563, 423] width 23 height 16
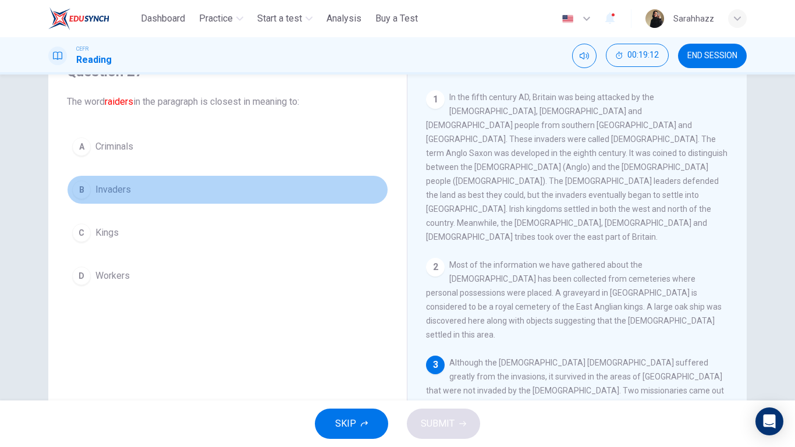
click at [124, 185] on span "Invaders" at bounding box center [112, 190] width 35 height 14
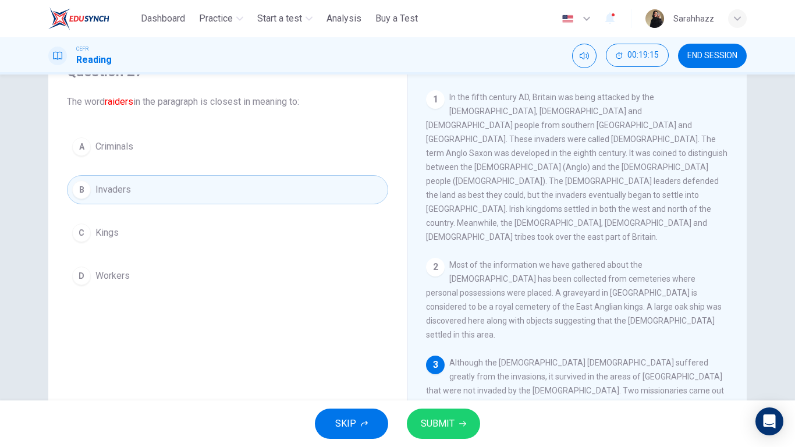
click at [465, 369] on button "SUBMIT" at bounding box center [443, 423] width 73 height 30
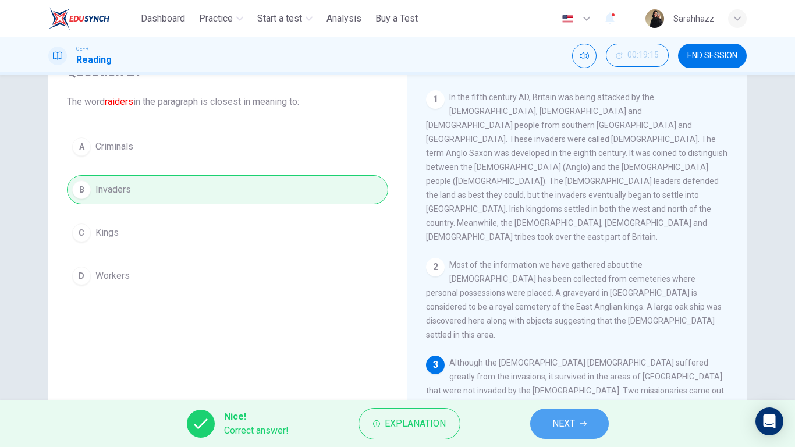
click at [585, 369] on icon "button" at bounding box center [582, 423] width 7 height 7
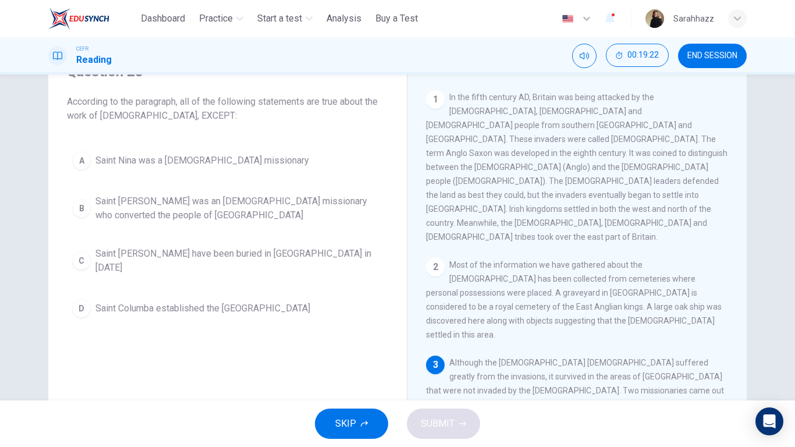
scroll to position [199, 0]
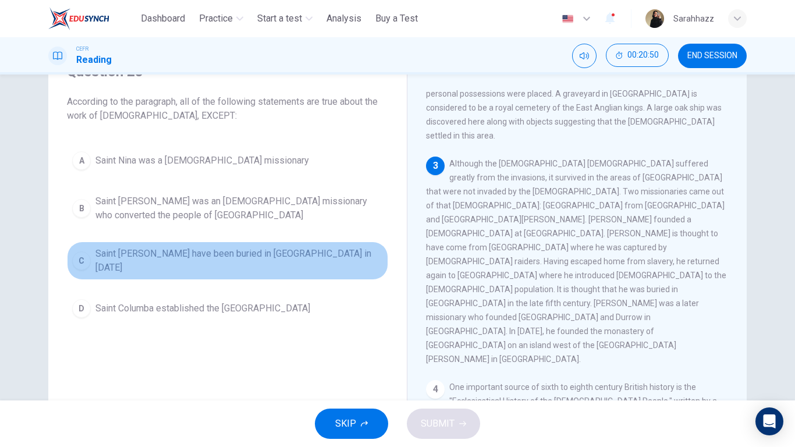
click at [227, 259] on span "Saint [PERSON_NAME] have been buried in [GEOGRAPHIC_DATA] in [DATE]" at bounding box center [238, 261] width 287 height 28
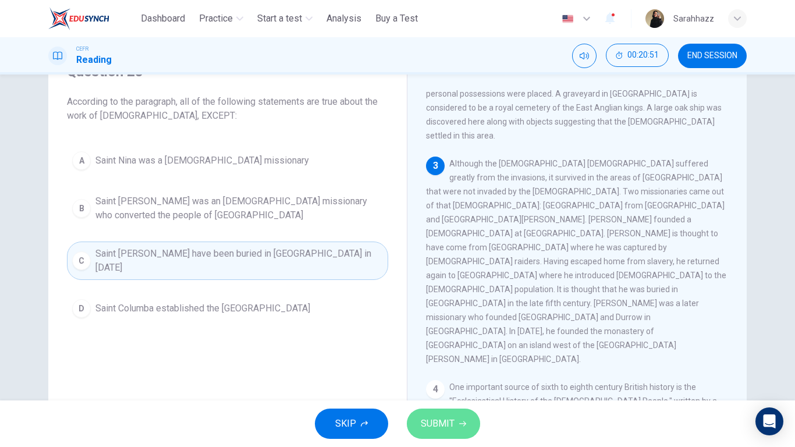
click at [464, 369] on button "SUBMIT" at bounding box center [443, 423] width 73 height 30
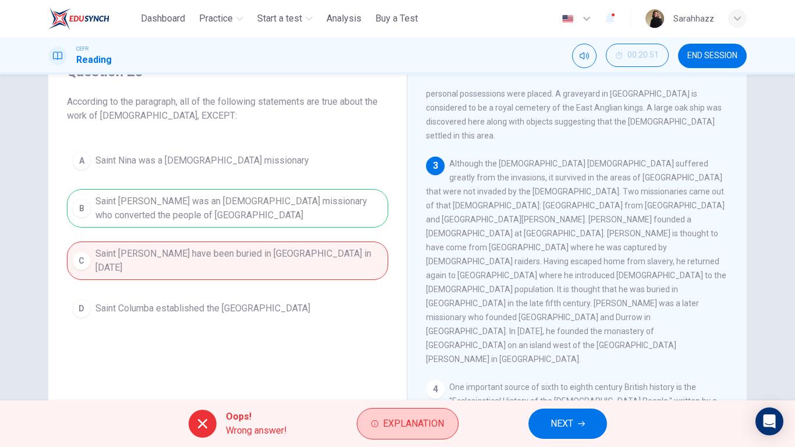
click at [439, 369] on span "Explanation" at bounding box center [413, 423] width 61 height 16
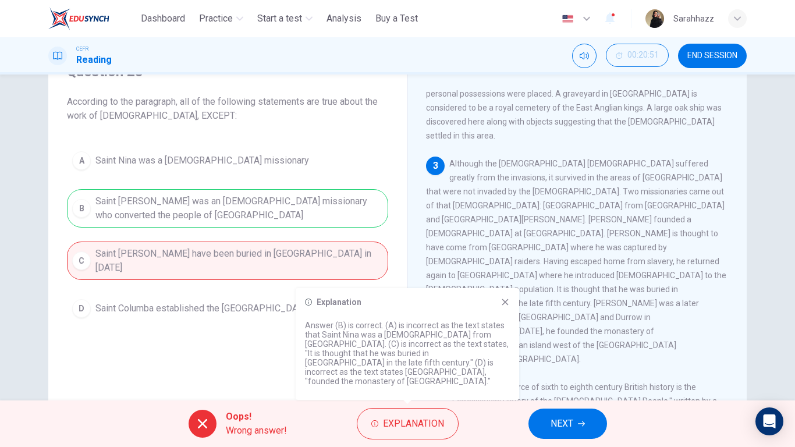
click at [577, 369] on button "NEXT" at bounding box center [567, 423] width 79 height 30
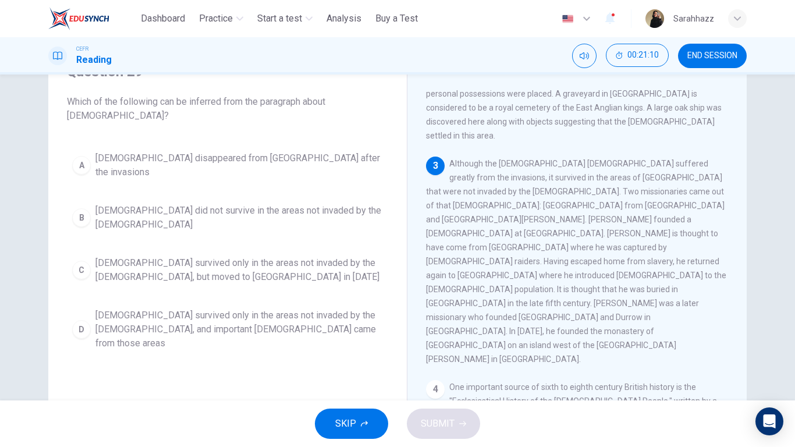
click at [364, 369] on button "SKIP" at bounding box center [351, 423] width 73 height 30
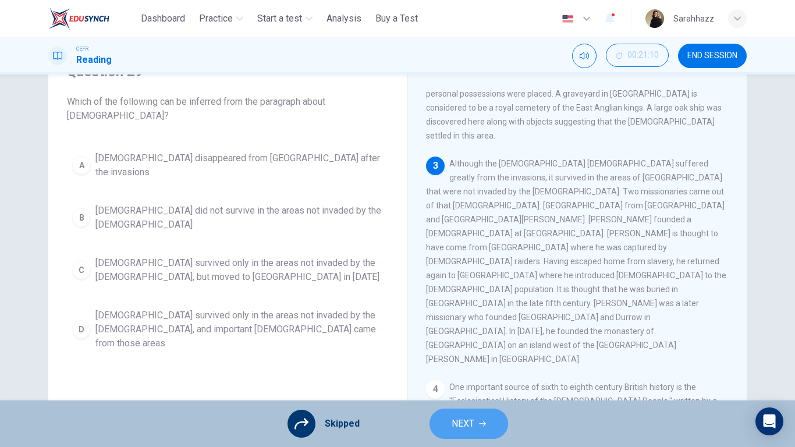
click at [469, 369] on button "NEXT" at bounding box center [468, 423] width 79 height 30
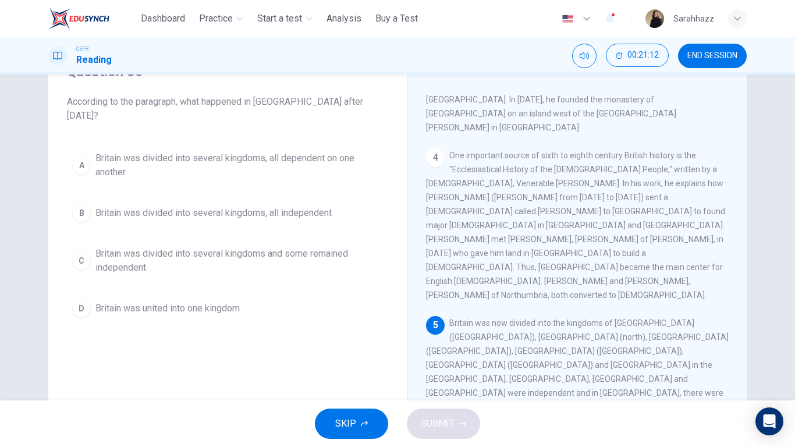
scroll to position [472, 0]
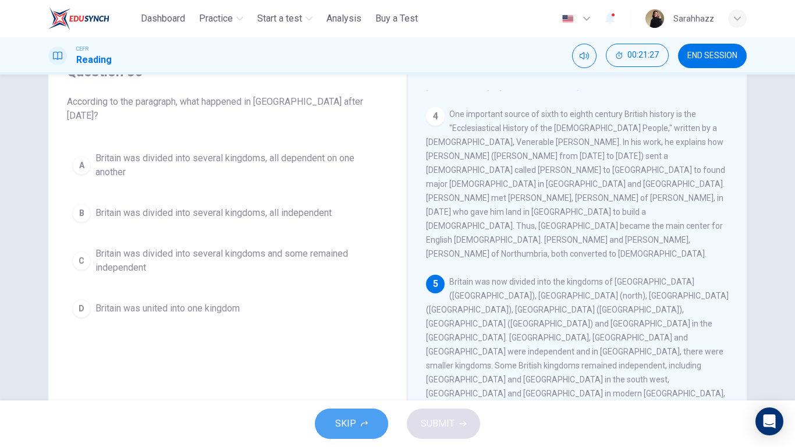
click at [359, 369] on button "SKIP" at bounding box center [351, 423] width 73 height 30
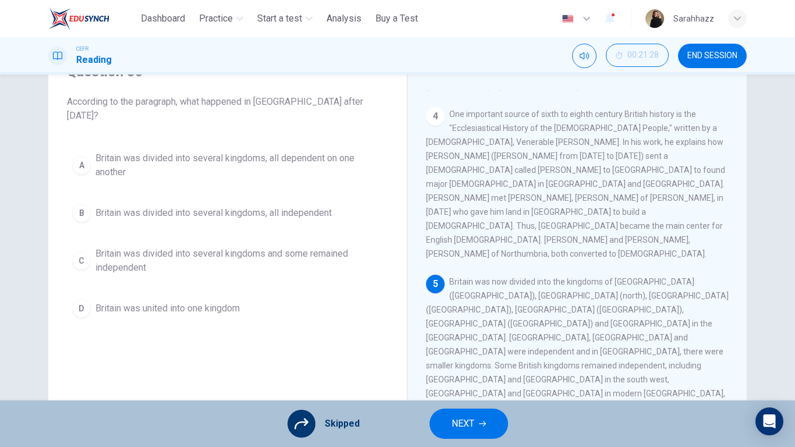
click at [475, 369] on button "NEXT" at bounding box center [468, 423] width 79 height 30
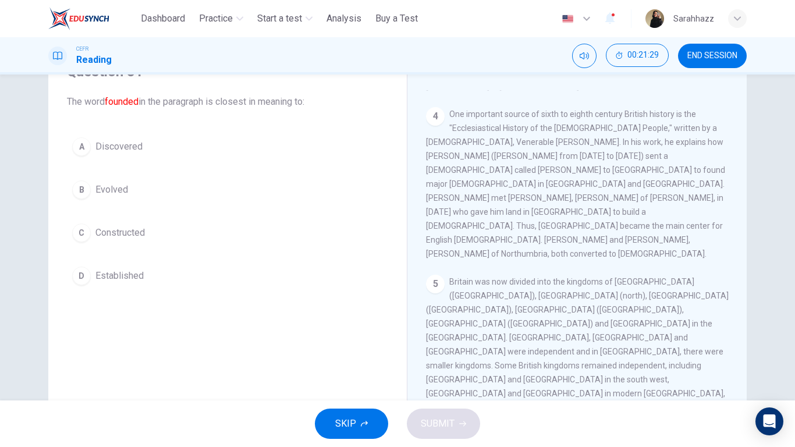
click at [719, 54] on span "END SESSION" at bounding box center [712, 55] width 50 height 9
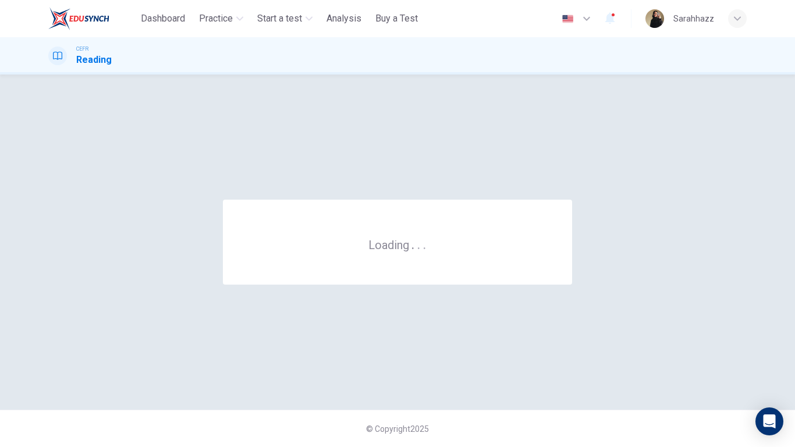
scroll to position [0, 0]
